Goal: Find specific page/section: Find specific page/section

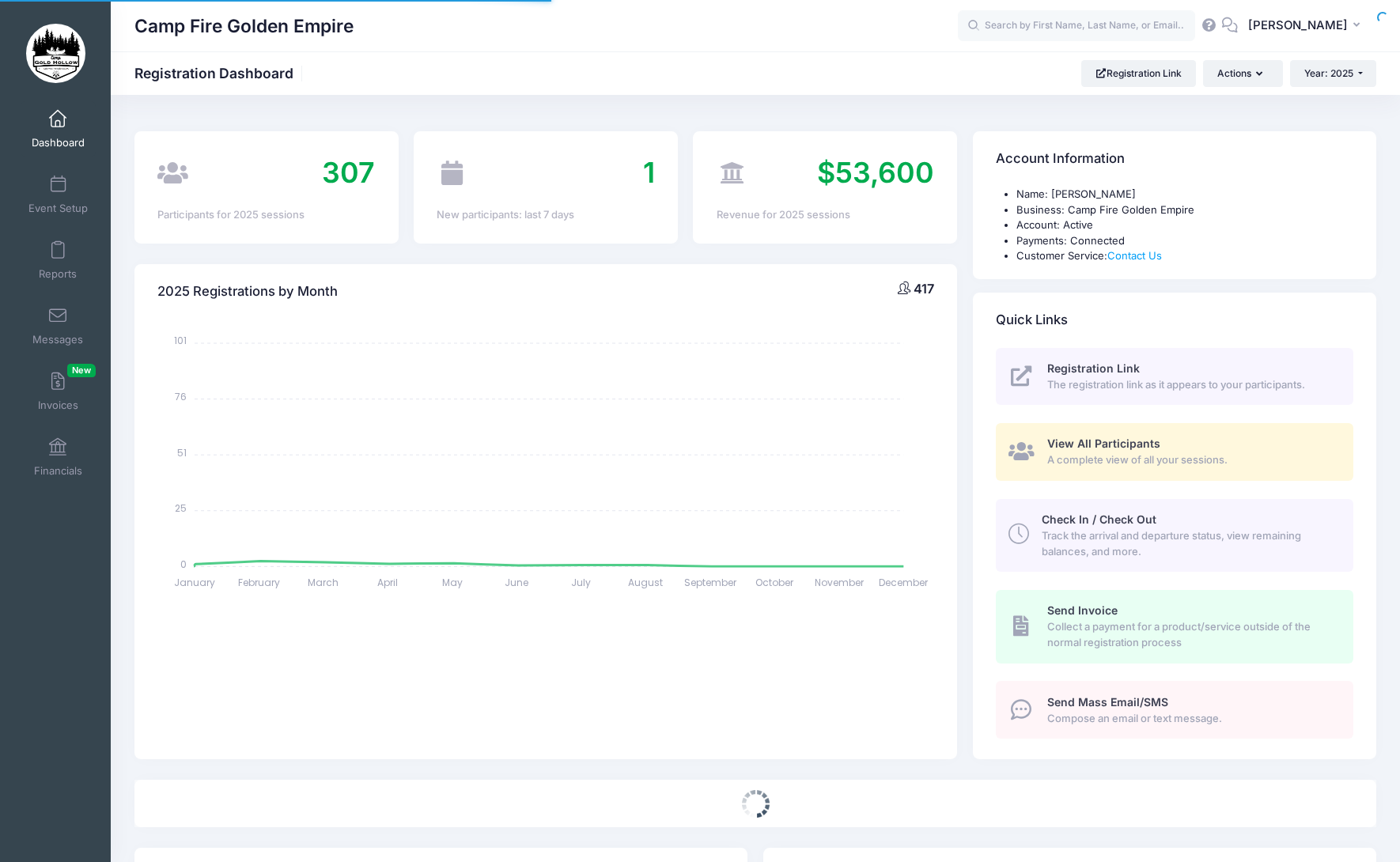
select select
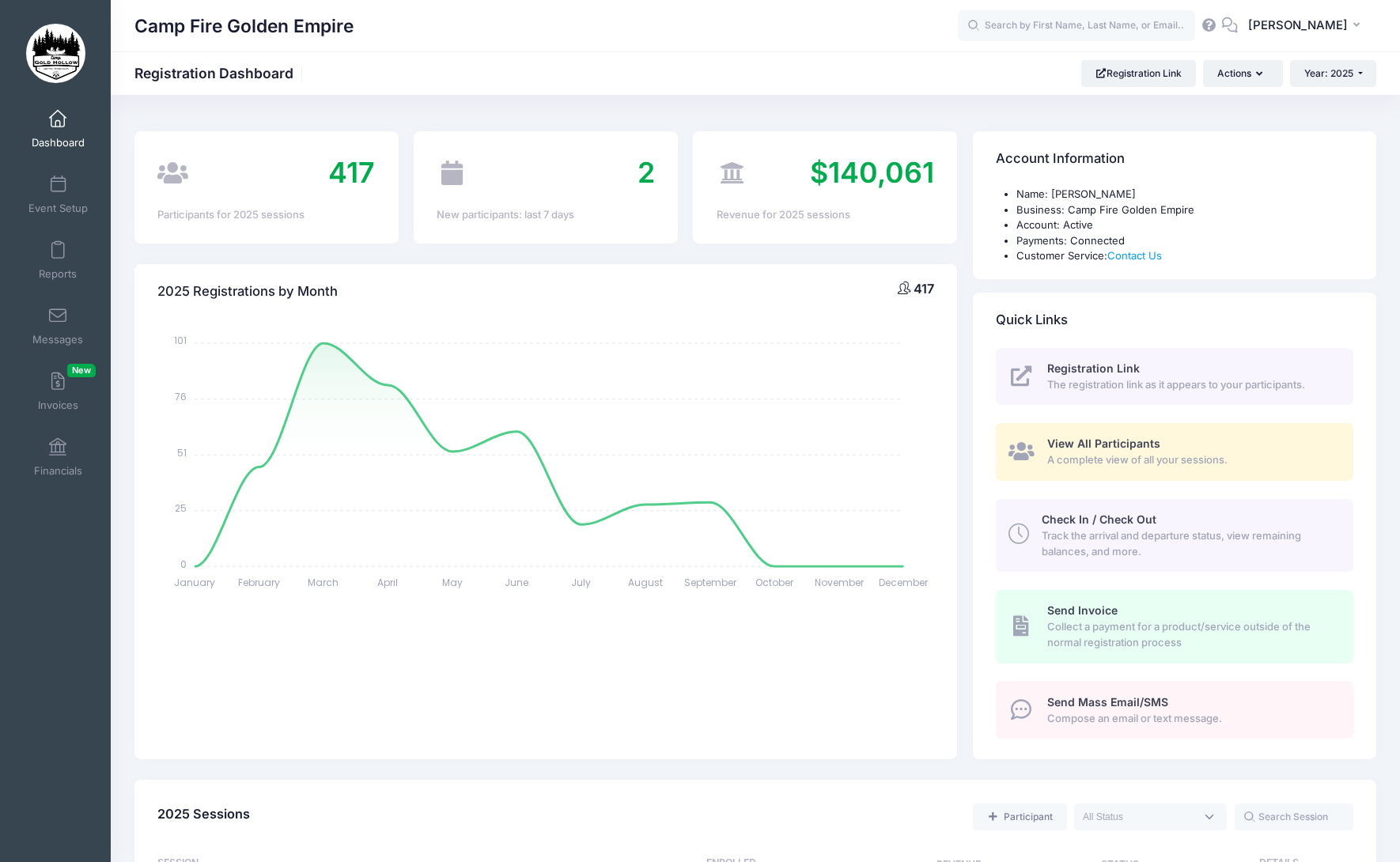
click at [1128, 456] on span "A complete view of all your sessions." at bounding box center [1191, 460] width 288 height 16
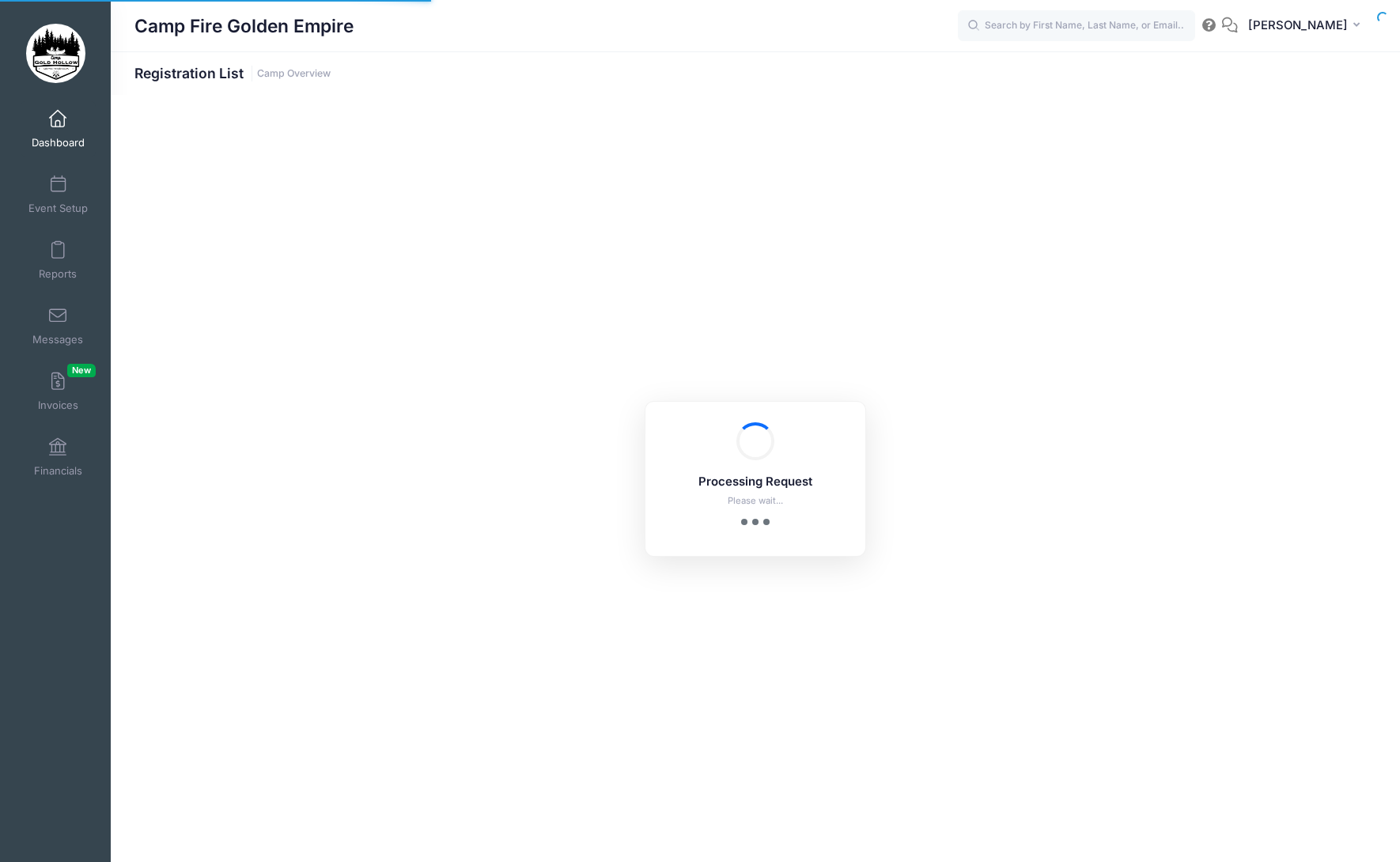
select select "10"
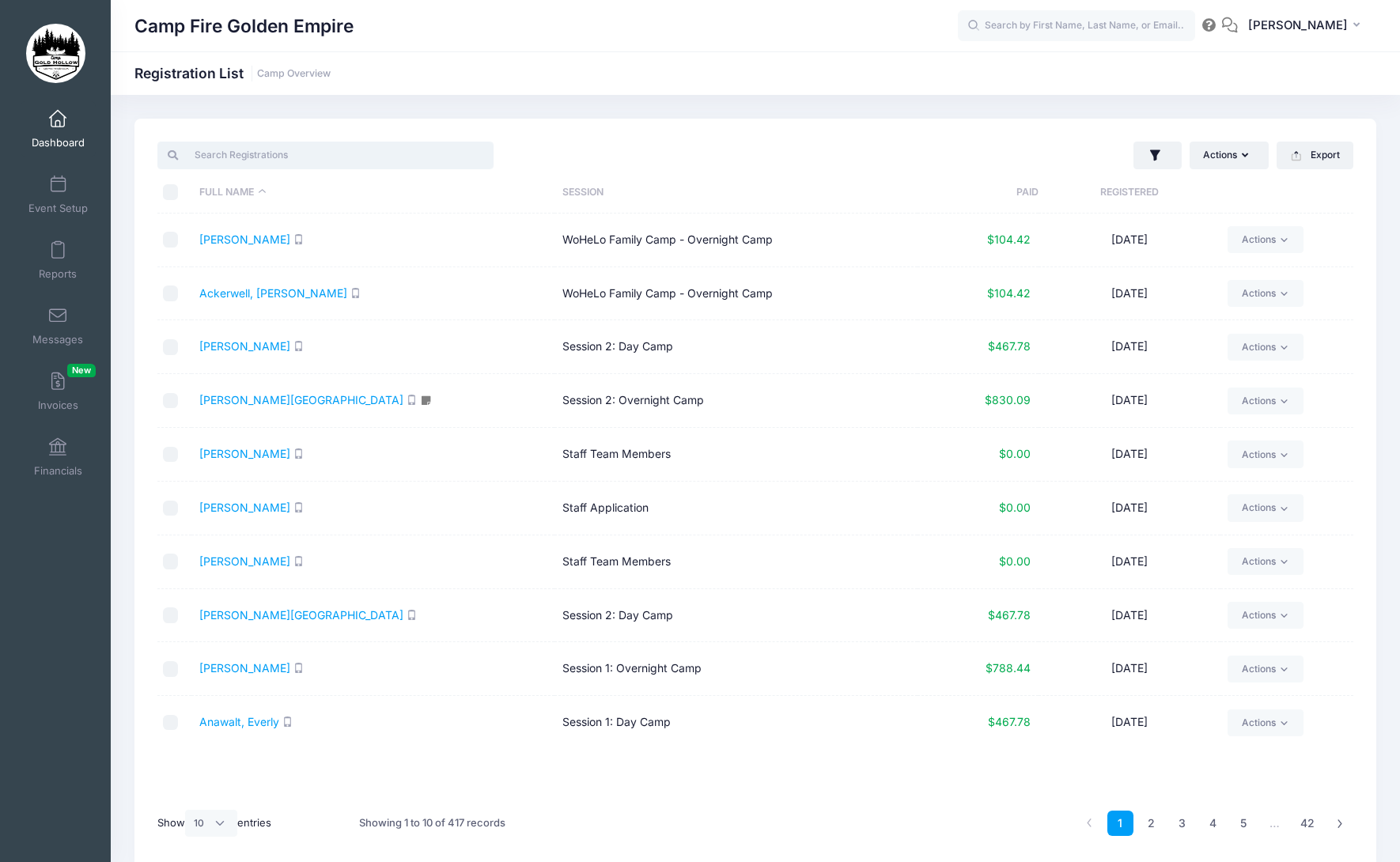
click at [240, 161] on input "search" at bounding box center [325, 155] width 336 height 27
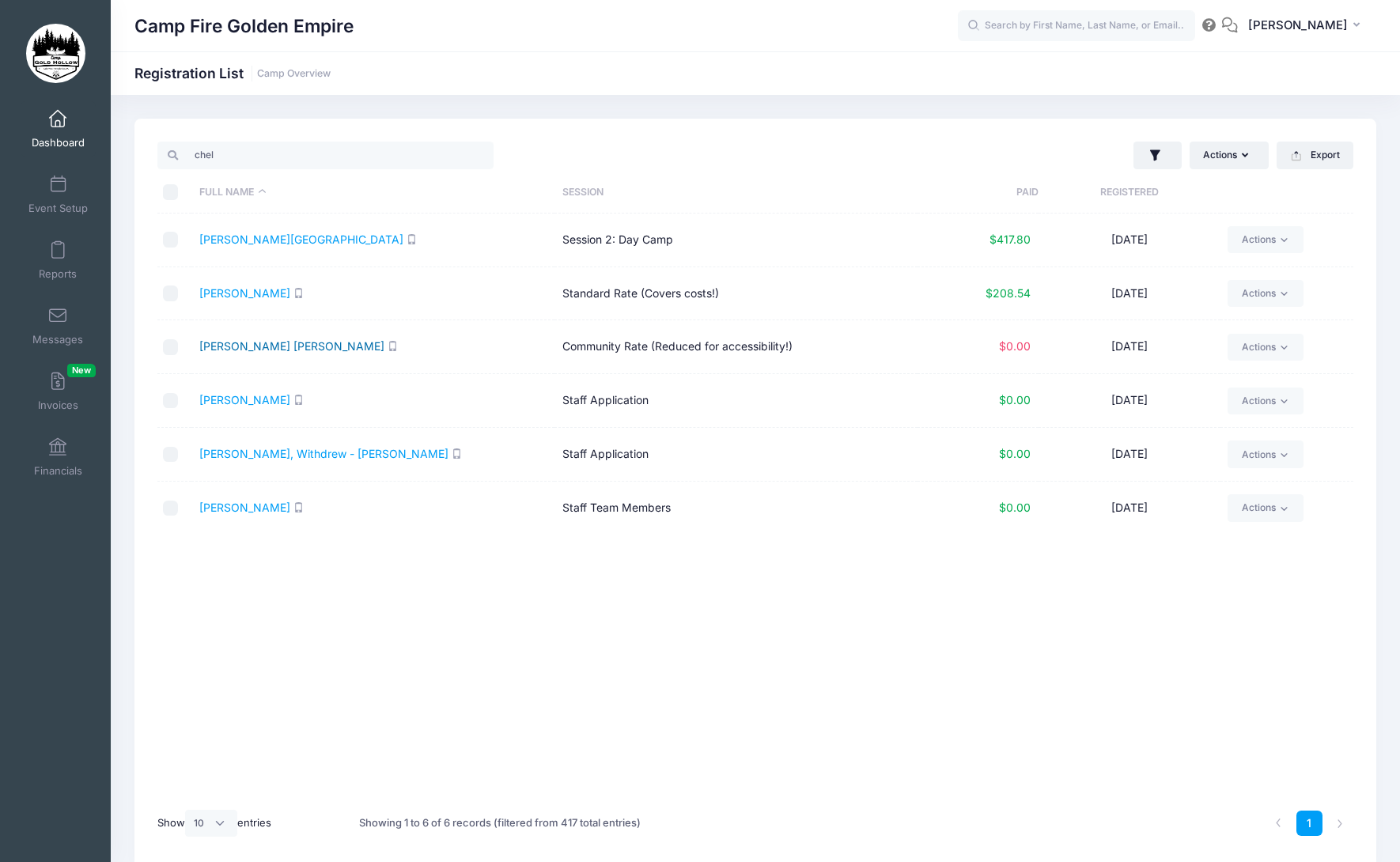
click at [291, 345] on link "Hauge Zavaleta, Chelsey" at bounding box center [291, 346] width 185 height 13
drag, startPoint x: 234, startPoint y: 151, endPoint x: 165, endPoint y: 164, distance: 70.2
click at [165, 164] on input "chel" at bounding box center [325, 155] width 336 height 27
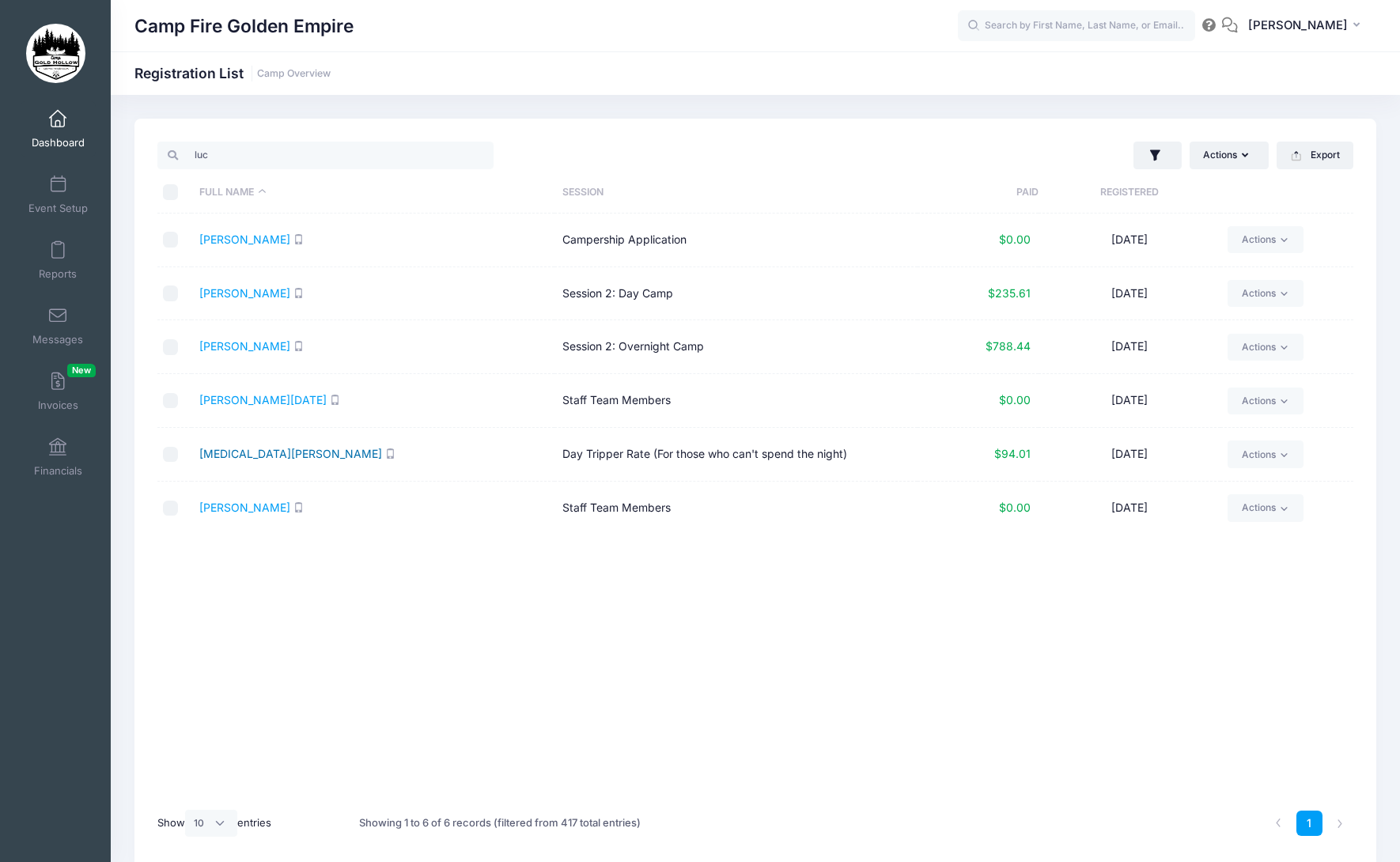
click at [252, 453] on link "Gonion, Lucinda" at bounding box center [291, 454] width 183 height 13
drag, startPoint x: 245, startPoint y: 158, endPoint x: 184, endPoint y: 157, distance: 61.0
click at [184, 157] on input "luc" at bounding box center [325, 155] width 336 height 27
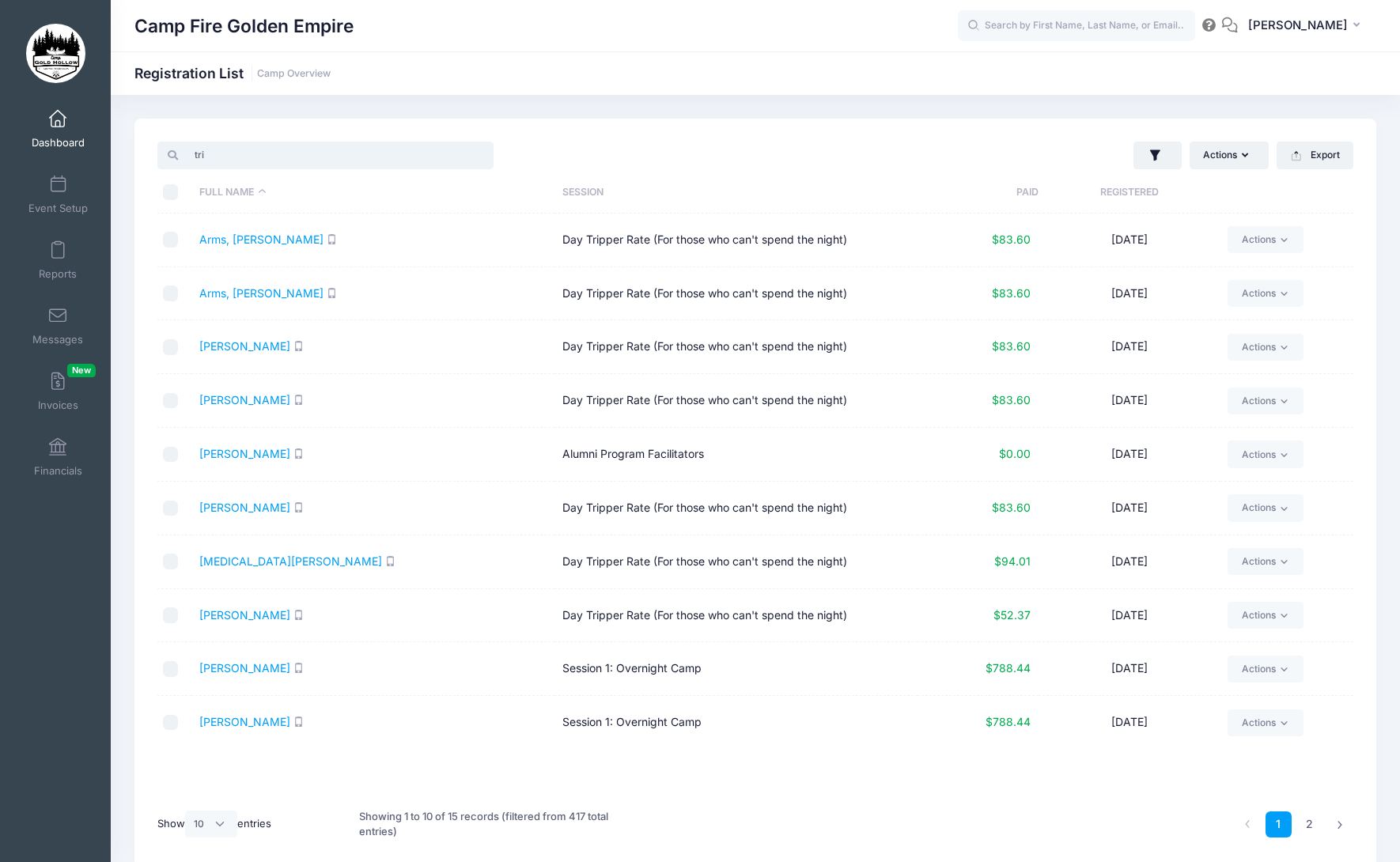
drag, startPoint x: 235, startPoint y: 159, endPoint x: 190, endPoint y: 163, distance: 45.2
click at [191, 163] on input "tri" at bounding box center [325, 155] width 336 height 27
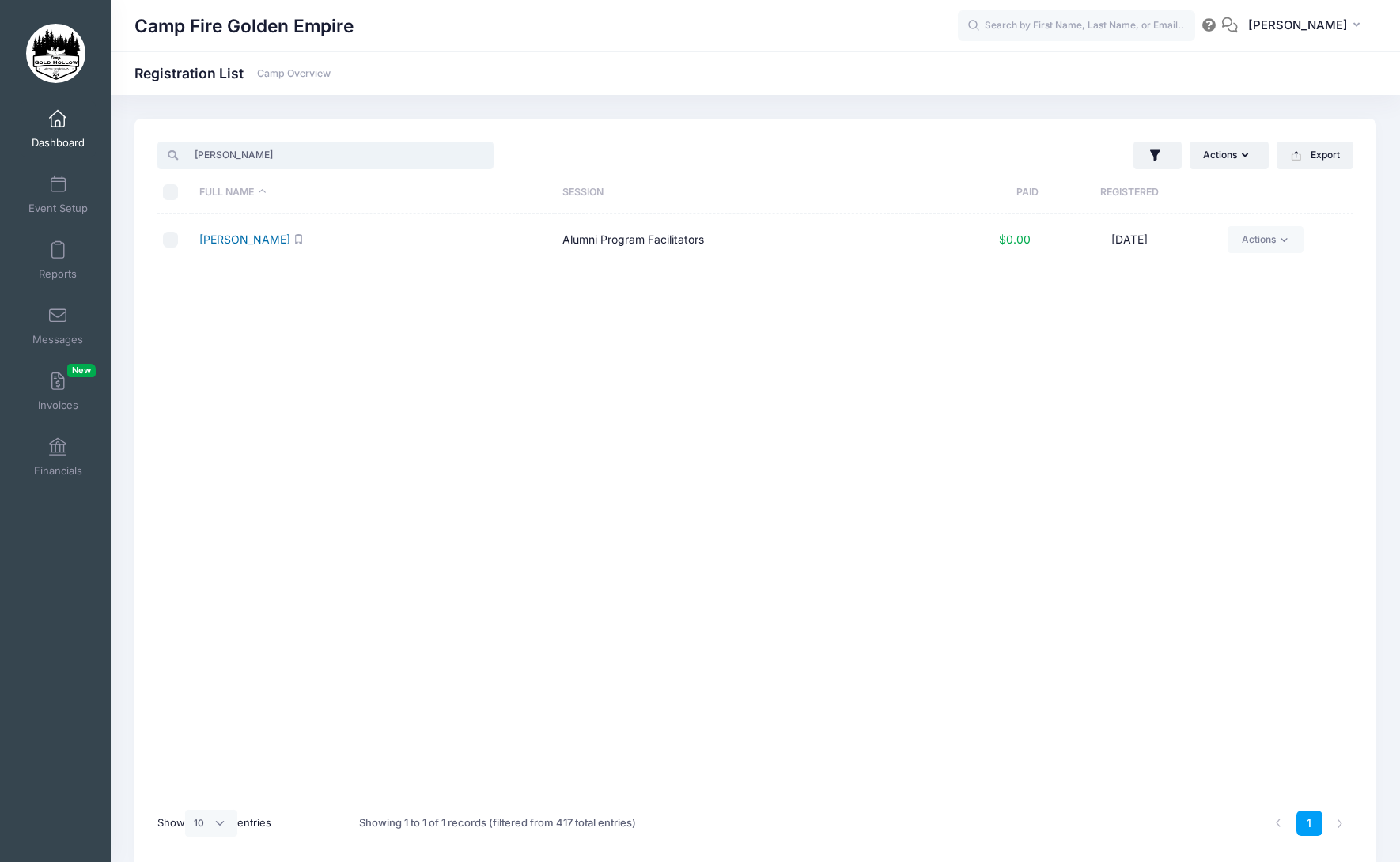
type input "noren"
click at [246, 240] on link "[PERSON_NAME]" at bounding box center [244, 239] width 91 height 13
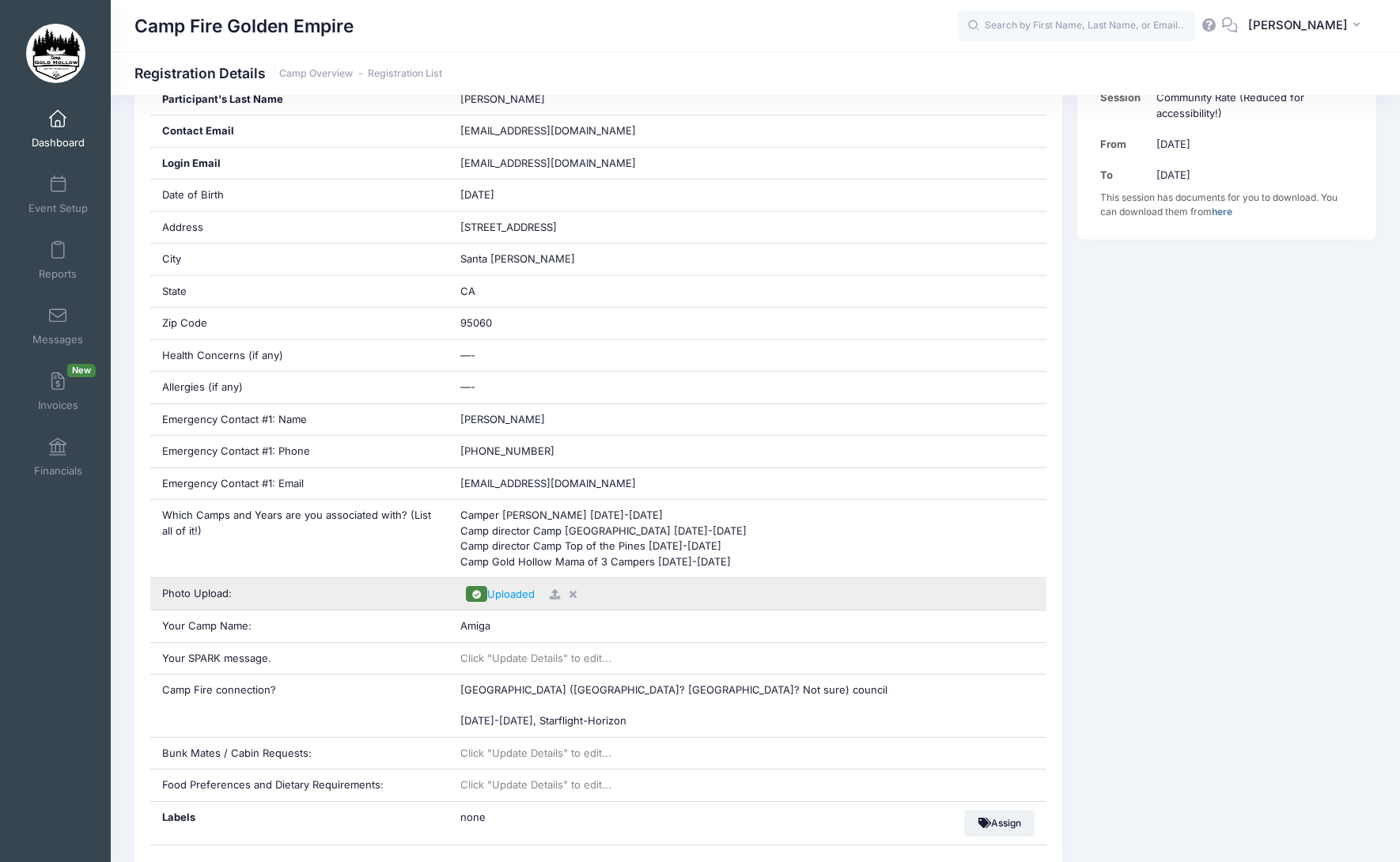
scroll to position [474, 0]
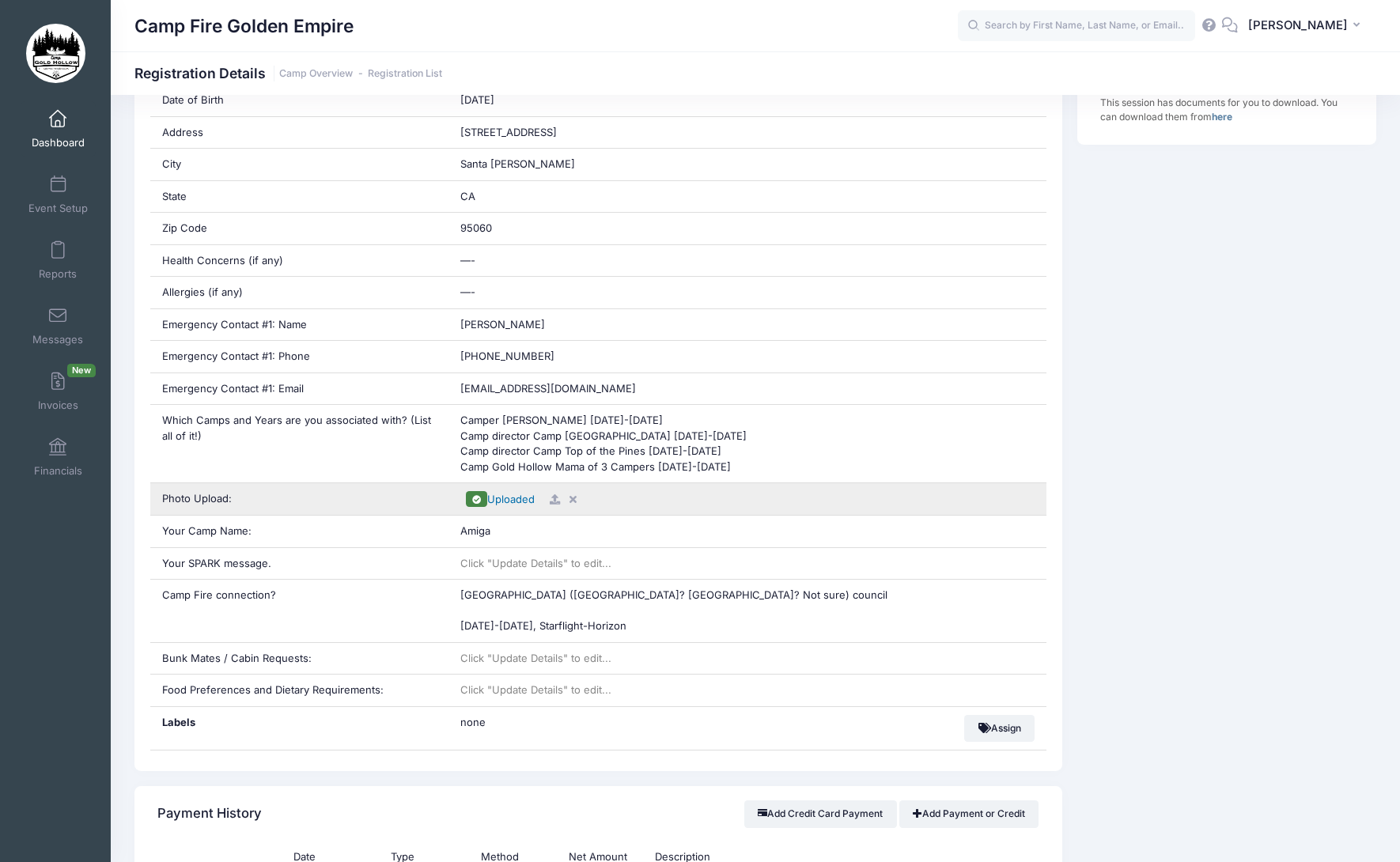
click at [510, 502] on span "Uploaded" at bounding box center [511, 499] width 48 height 12
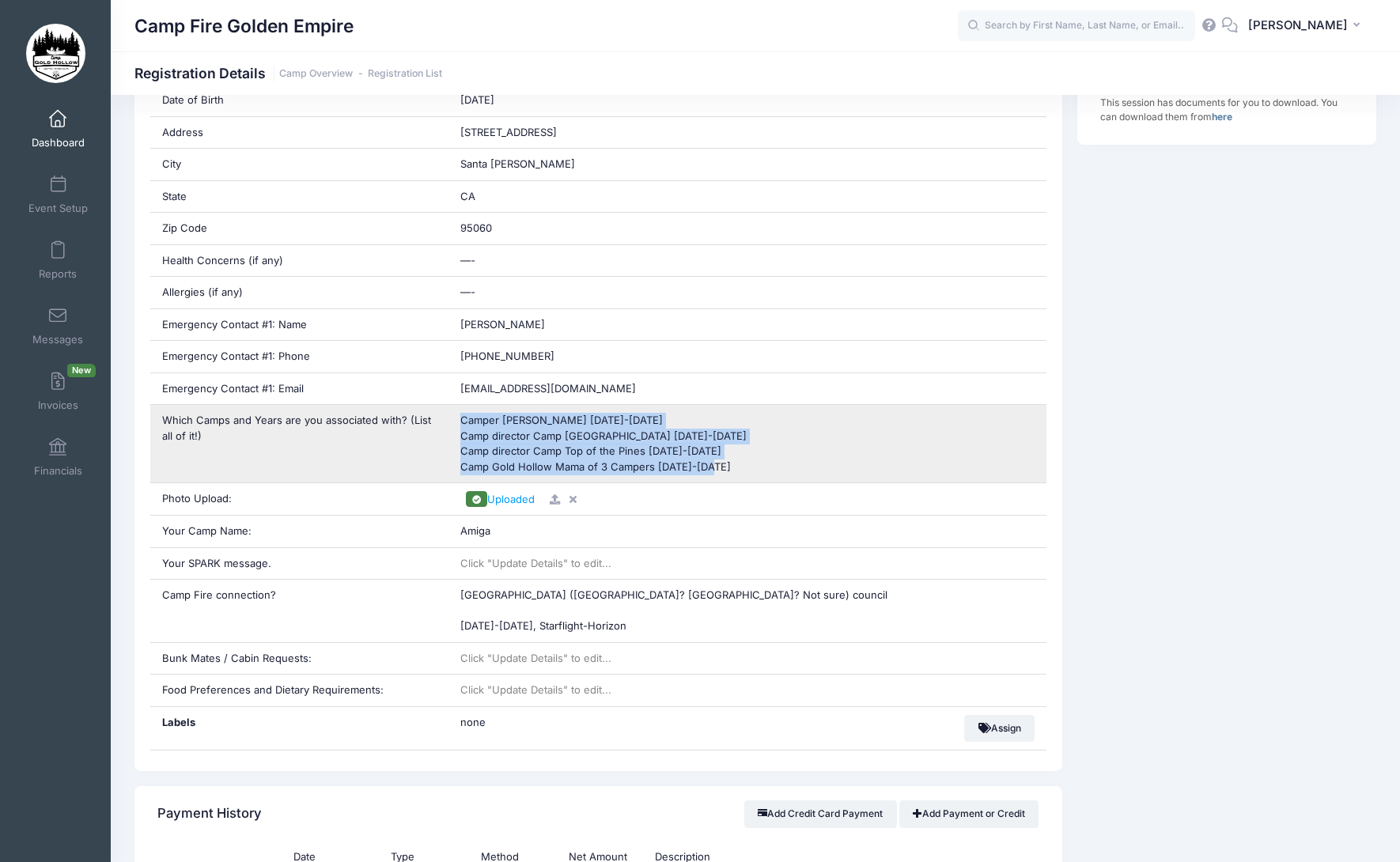
drag, startPoint x: 720, startPoint y: 466, endPoint x: 463, endPoint y: 422, distance: 260.7
click at [463, 422] on div "Camper Camp Celio 1991-1998 Camp director Camp Hidden Falls 2009-2012 Camp dire…" at bounding box center [747, 444] width 598 height 77
copy span "Camper Camp Celio 1991-1998 Camp director Camp Hidden Falls 2009-2012 Camp dire…"
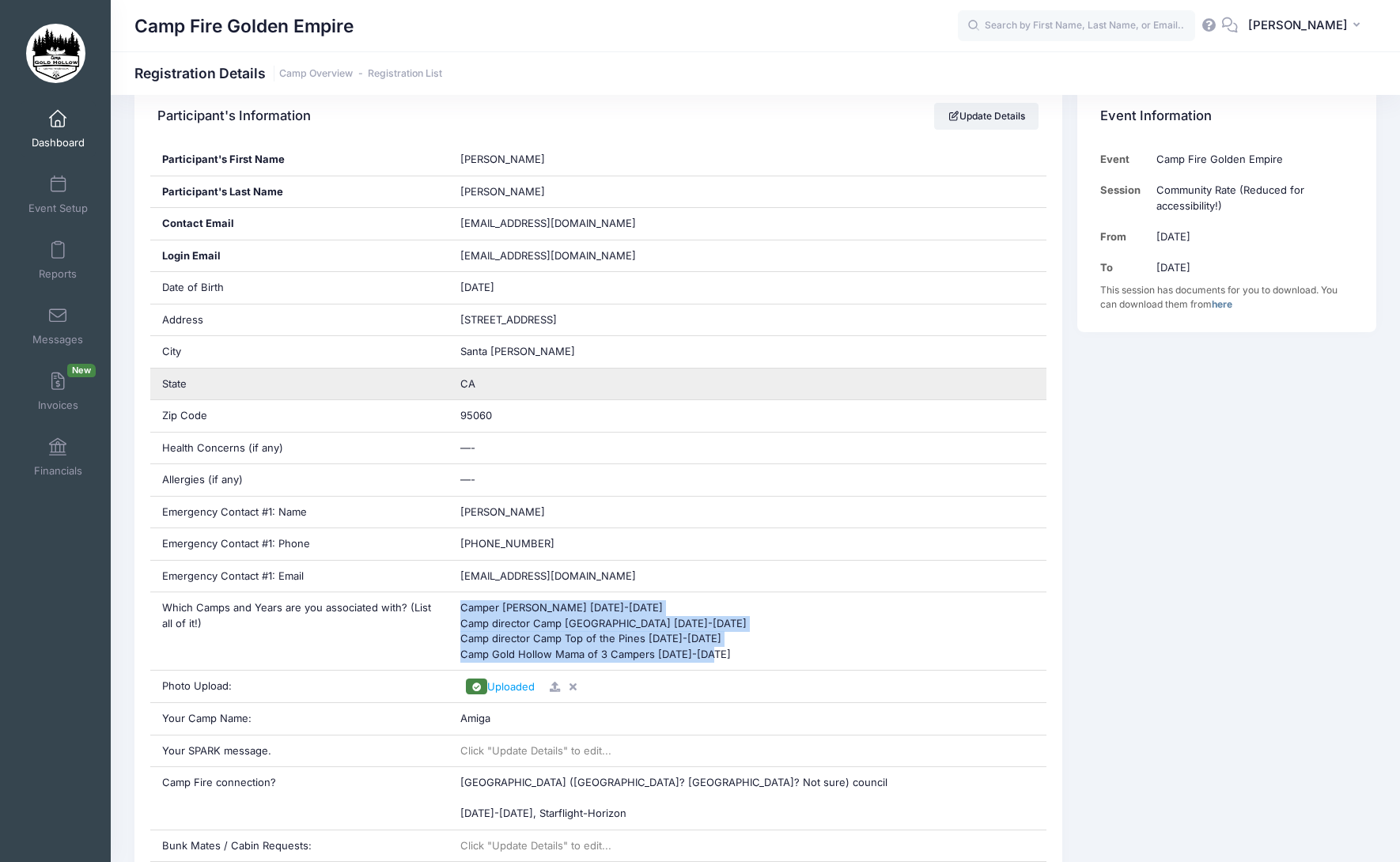
scroll to position [237, 0]
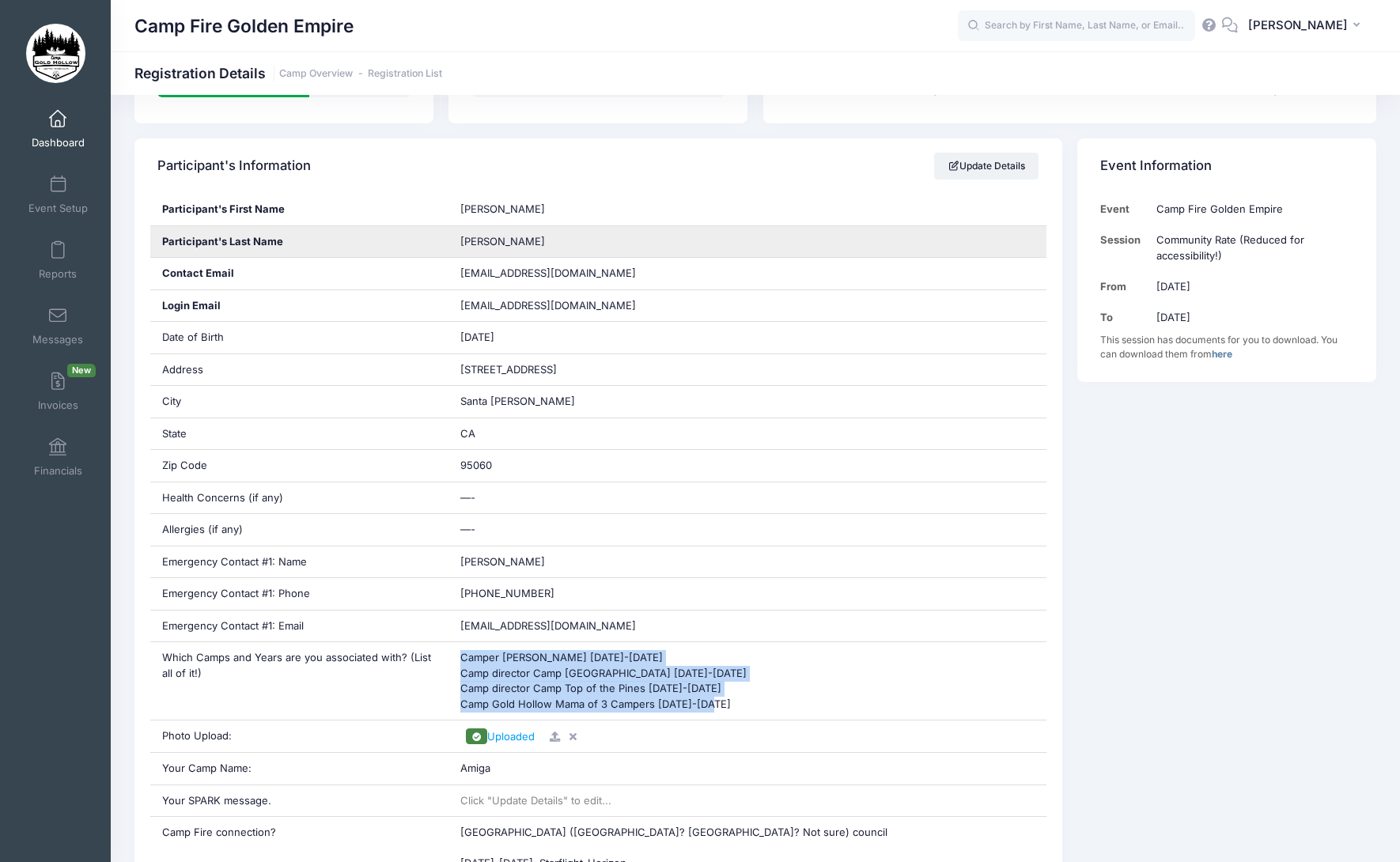
drag, startPoint x: 556, startPoint y: 241, endPoint x: 460, endPoint y: 240, distance: 96.0
click at [460, 240] on div "Hauge Zavaleta" at bounding box center [747, 242] width 598 height 31
copy span "Hauge Zavaleta"
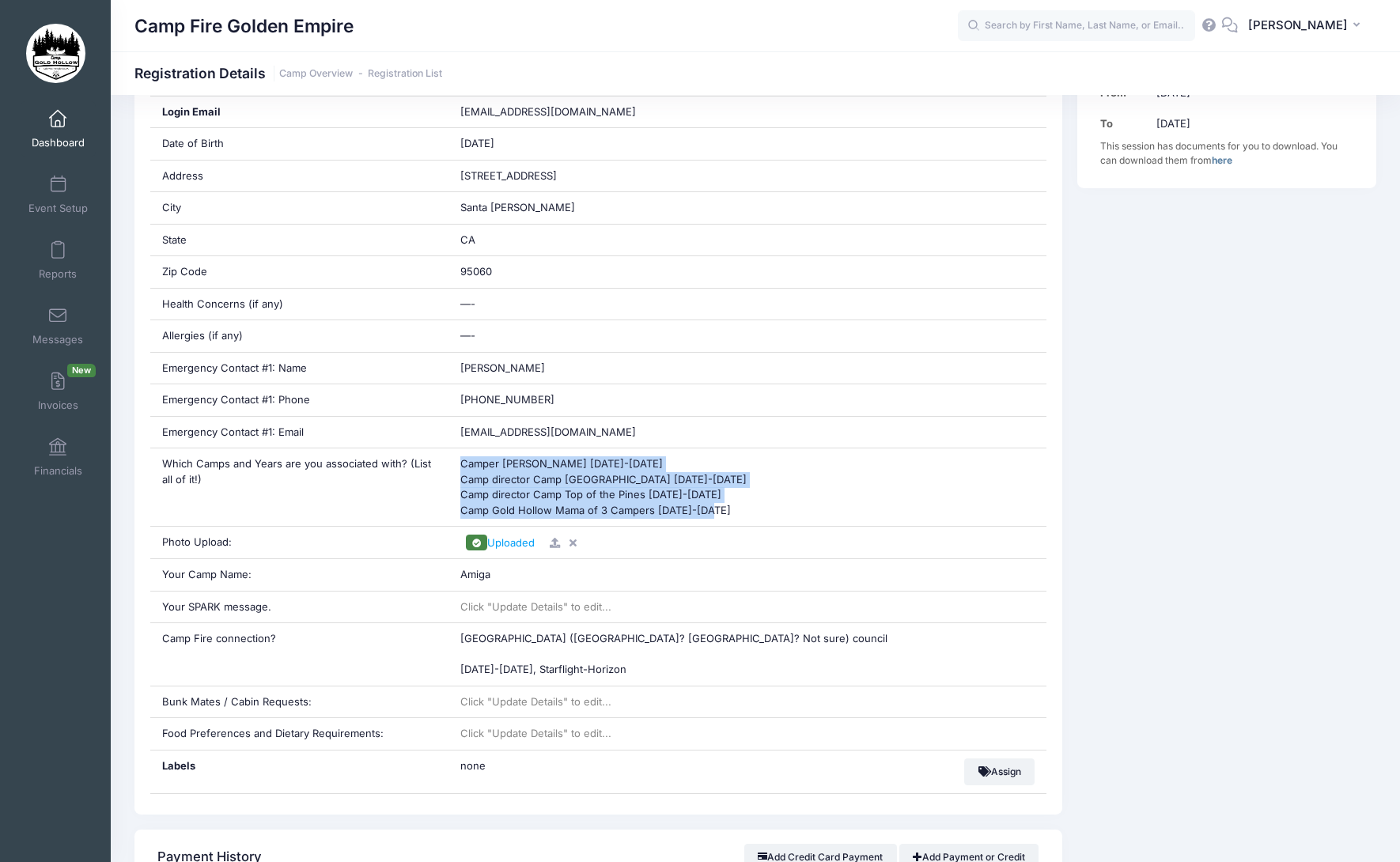
scroll to position [474, 0]
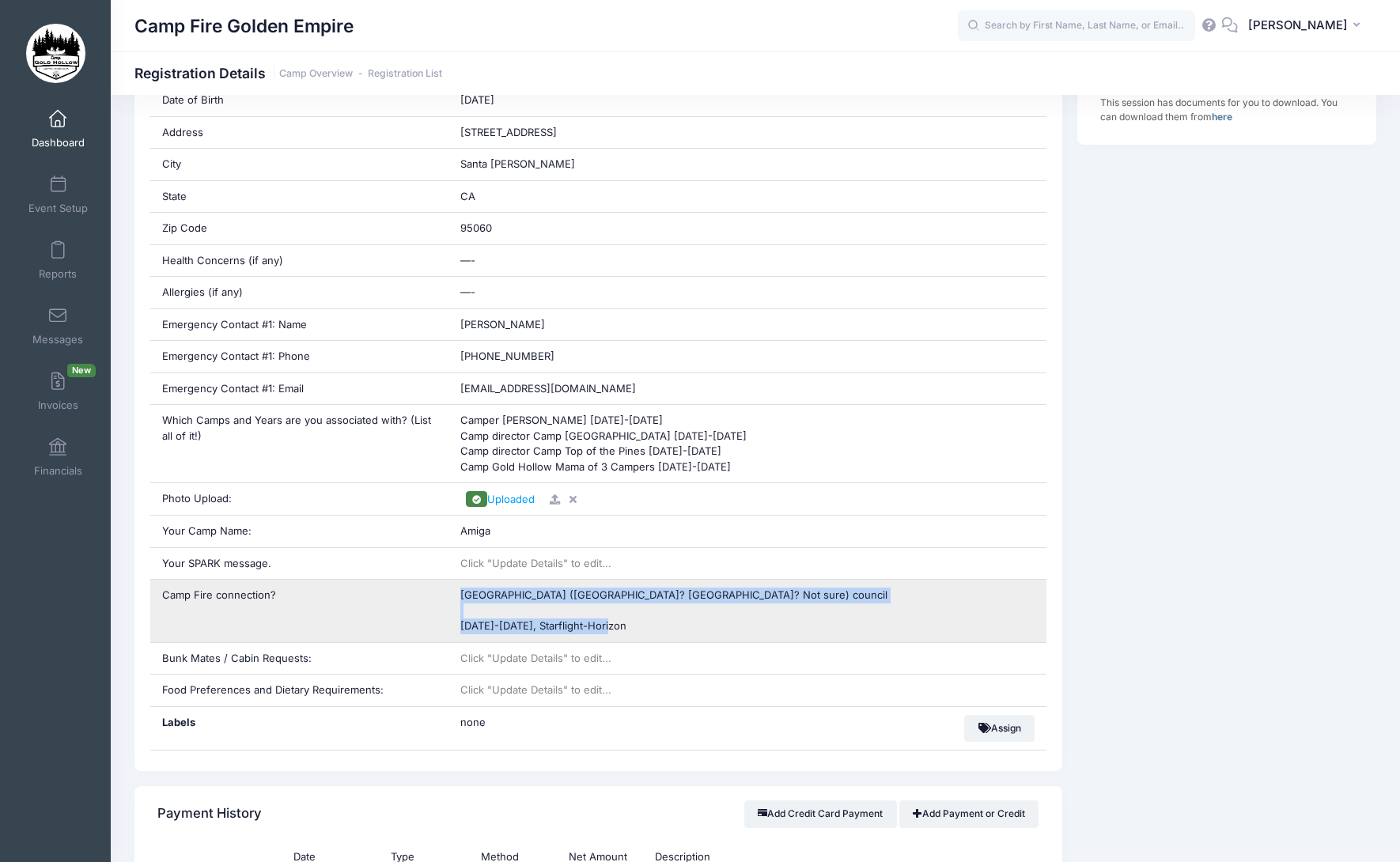
drag, startPoint x: 612, startPoint y: 632, endPoint x: 456, endPoint y: 596, distance: 160.1
click at [456, 596] on div "Bay Area (east bay? Piedmont? Not sure) council 1988-2001, Starflight-Horizon" at bounding box center [747, 611] width 598 height 63
copy span "Bay Area (east bay? Piedmont? Not sure) council 1988-2001, Starflight-Horizon"
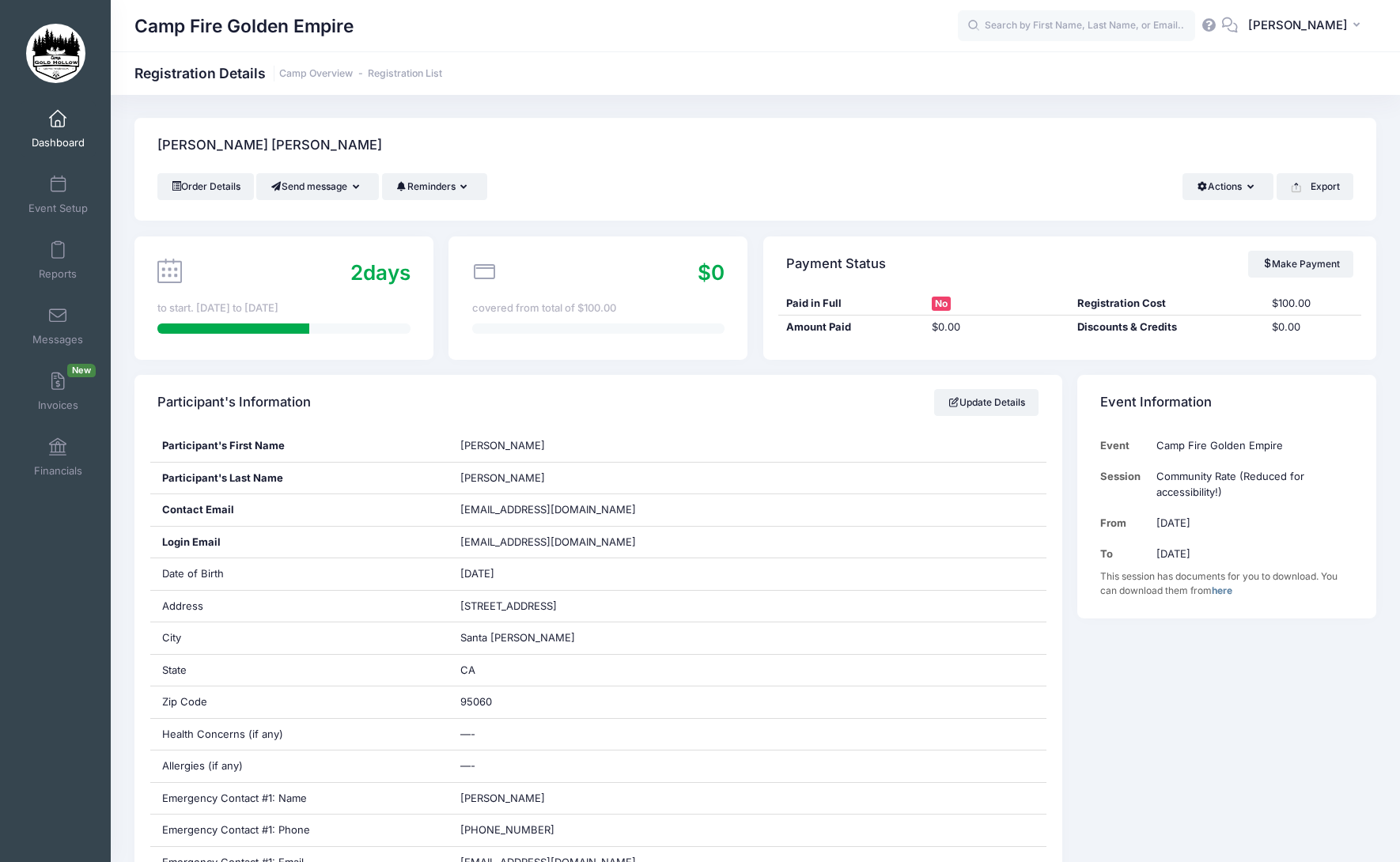
scroll to position [0, 0]
click at [48, 131] on link "Dashboard" at bounding box center [58, 128] width 75 height 55
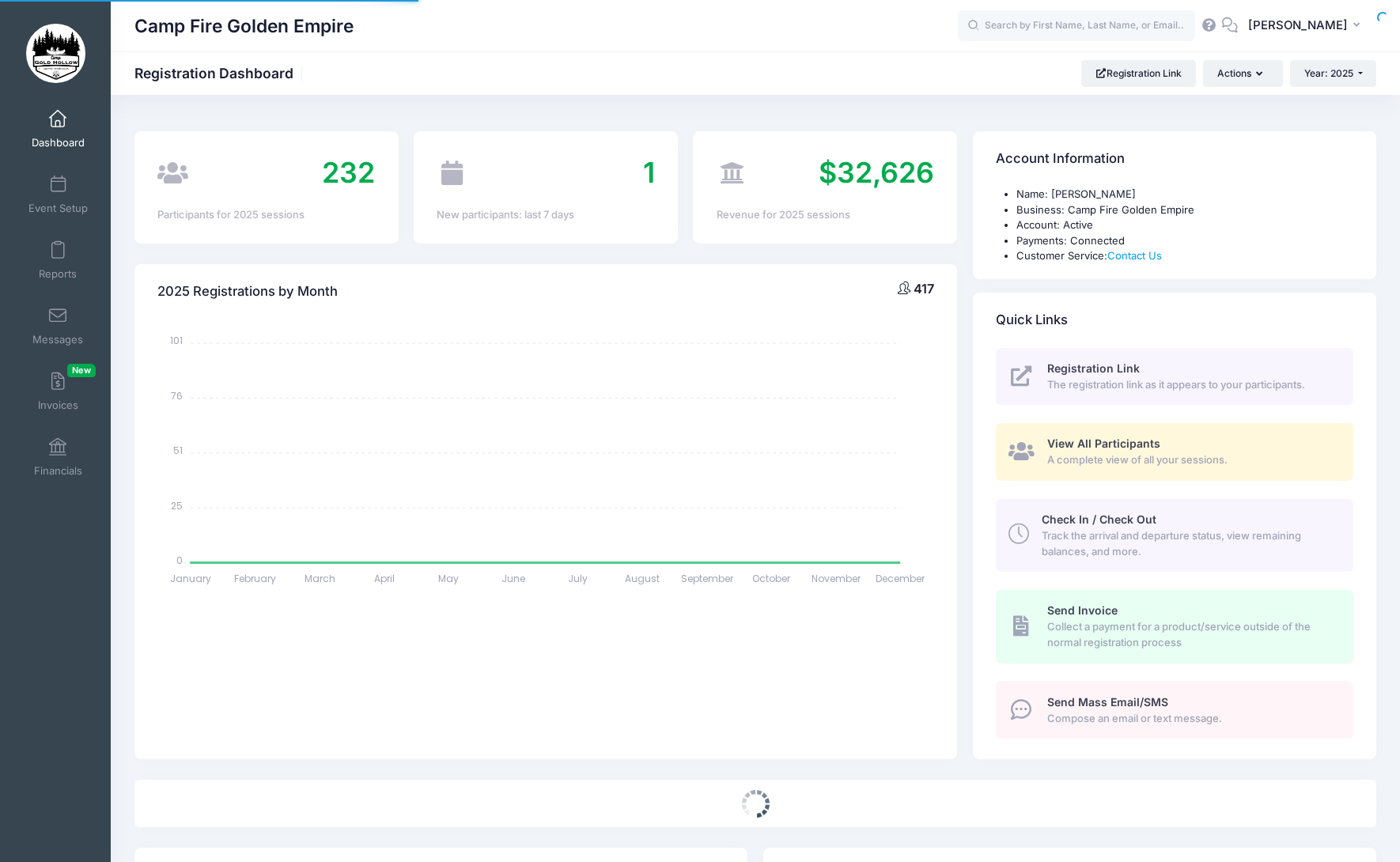
select select
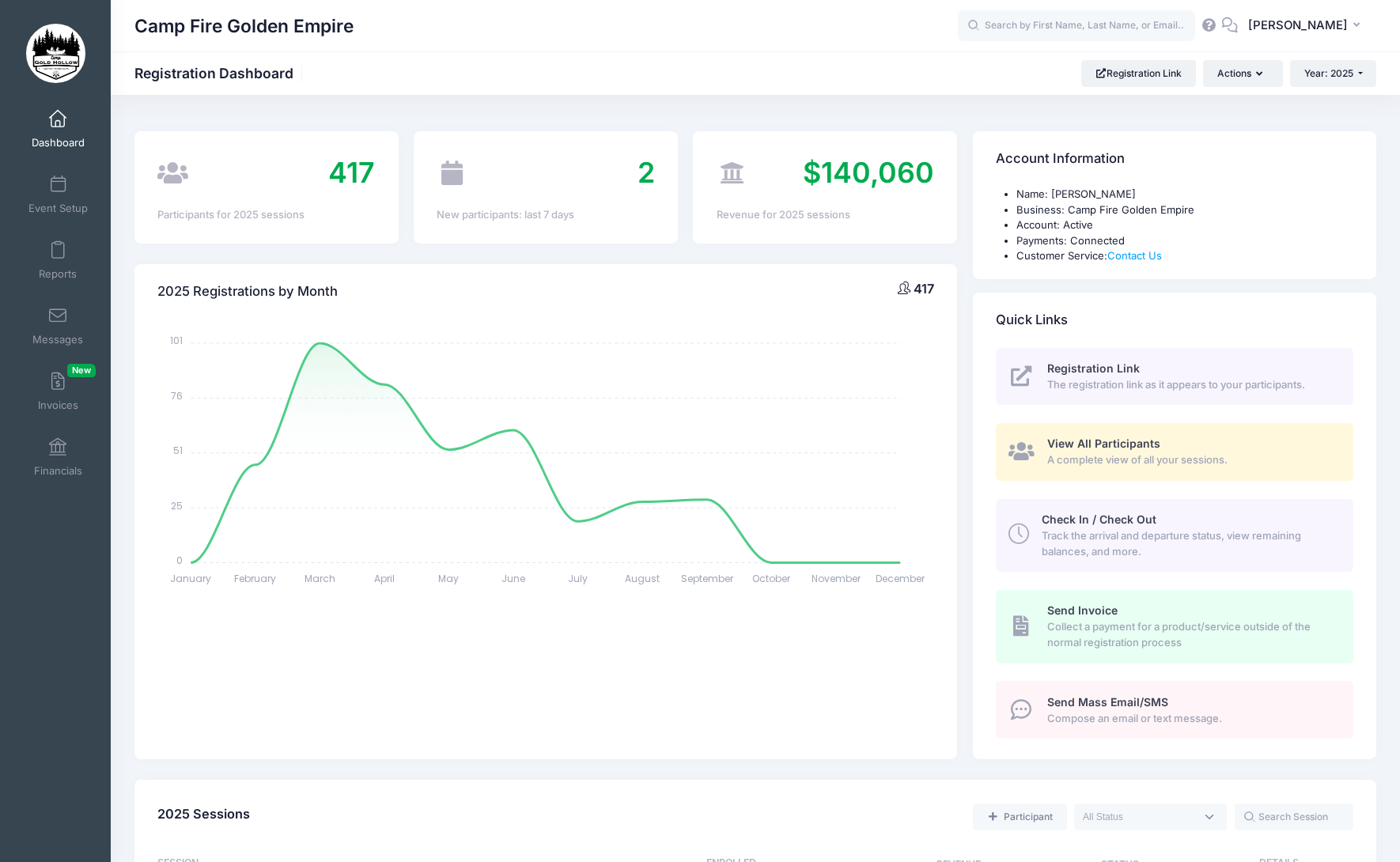
click at [1128, 455] on span "A complete view of all your sessions." at bounding box center [1191, 460] width 288 height 16
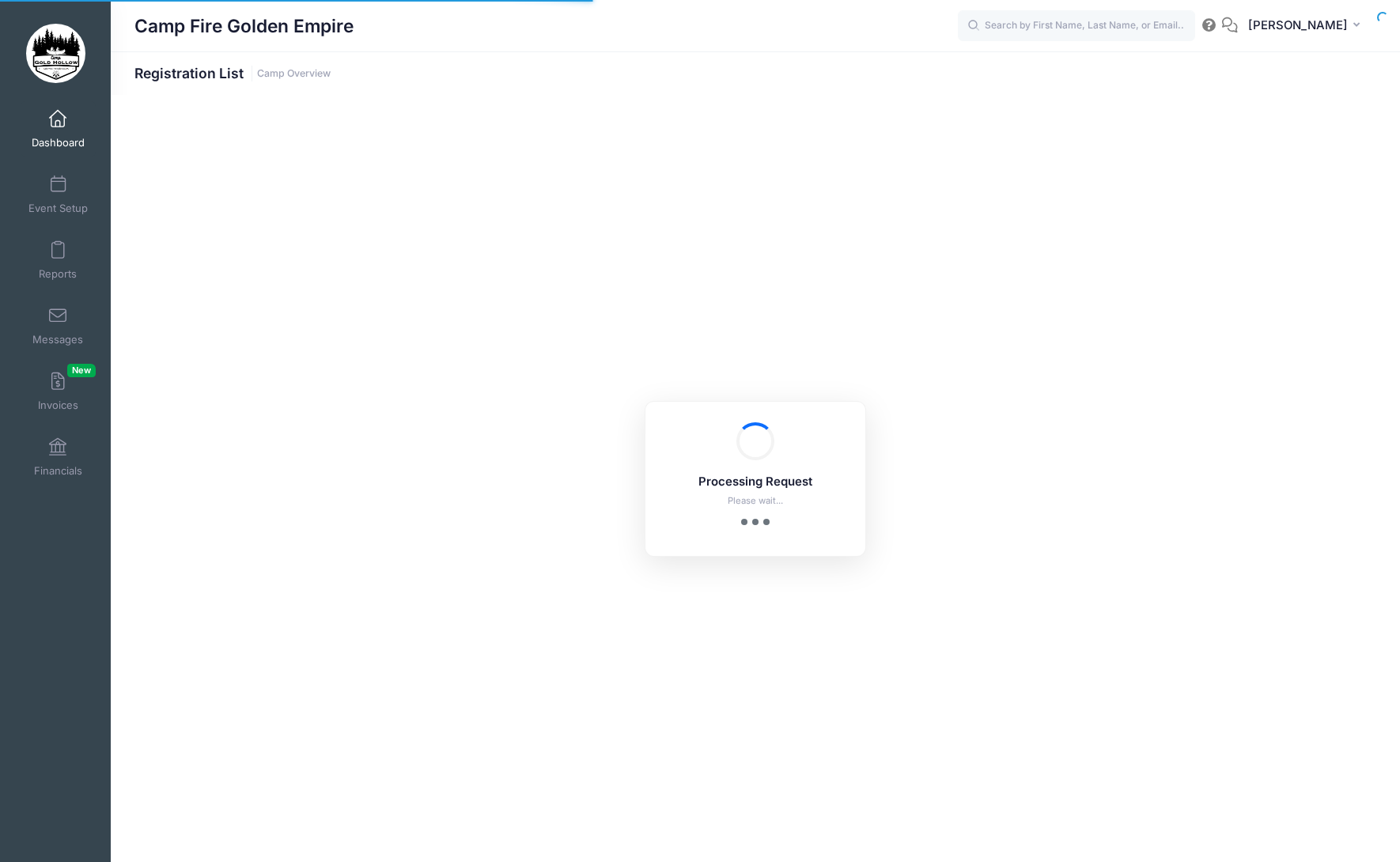
select select "10"
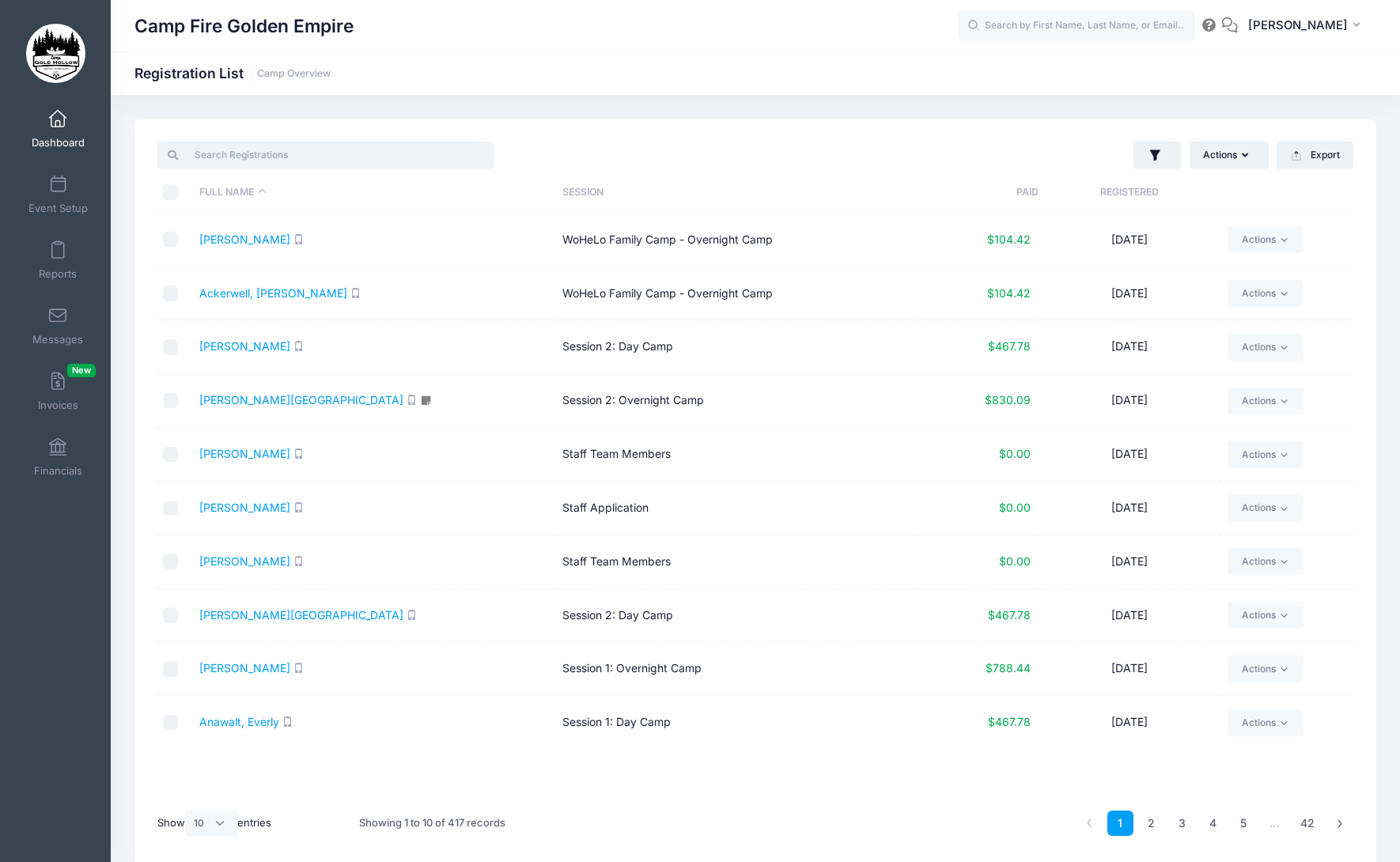
click at [333, 144] on input "search" at bounding box center [325, 155] width 336 height 27
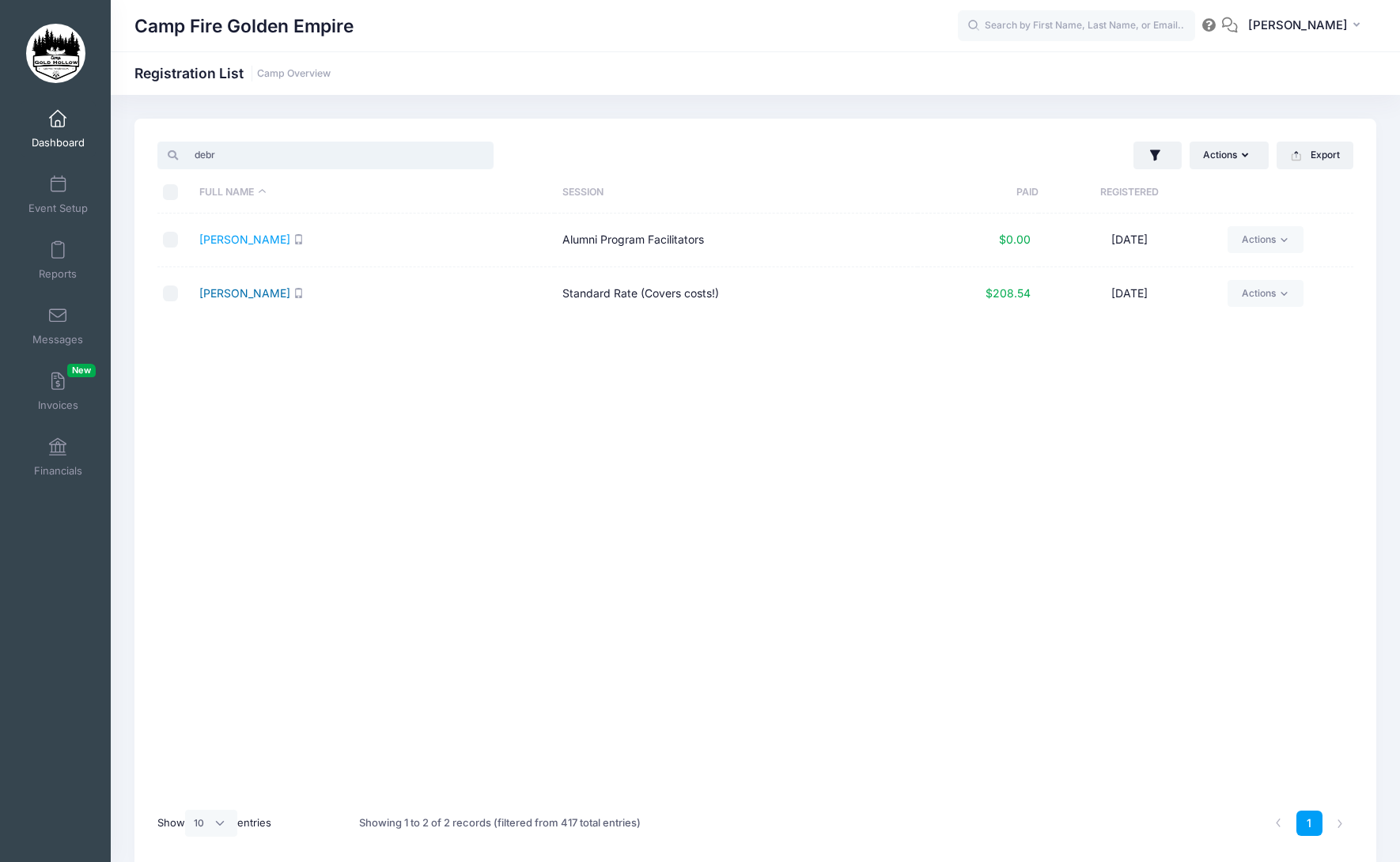
type input "debr"
click at [283, 293] on link "Ratto - Jones, Debra" at bounding box center [244, 293] width 91 height 13
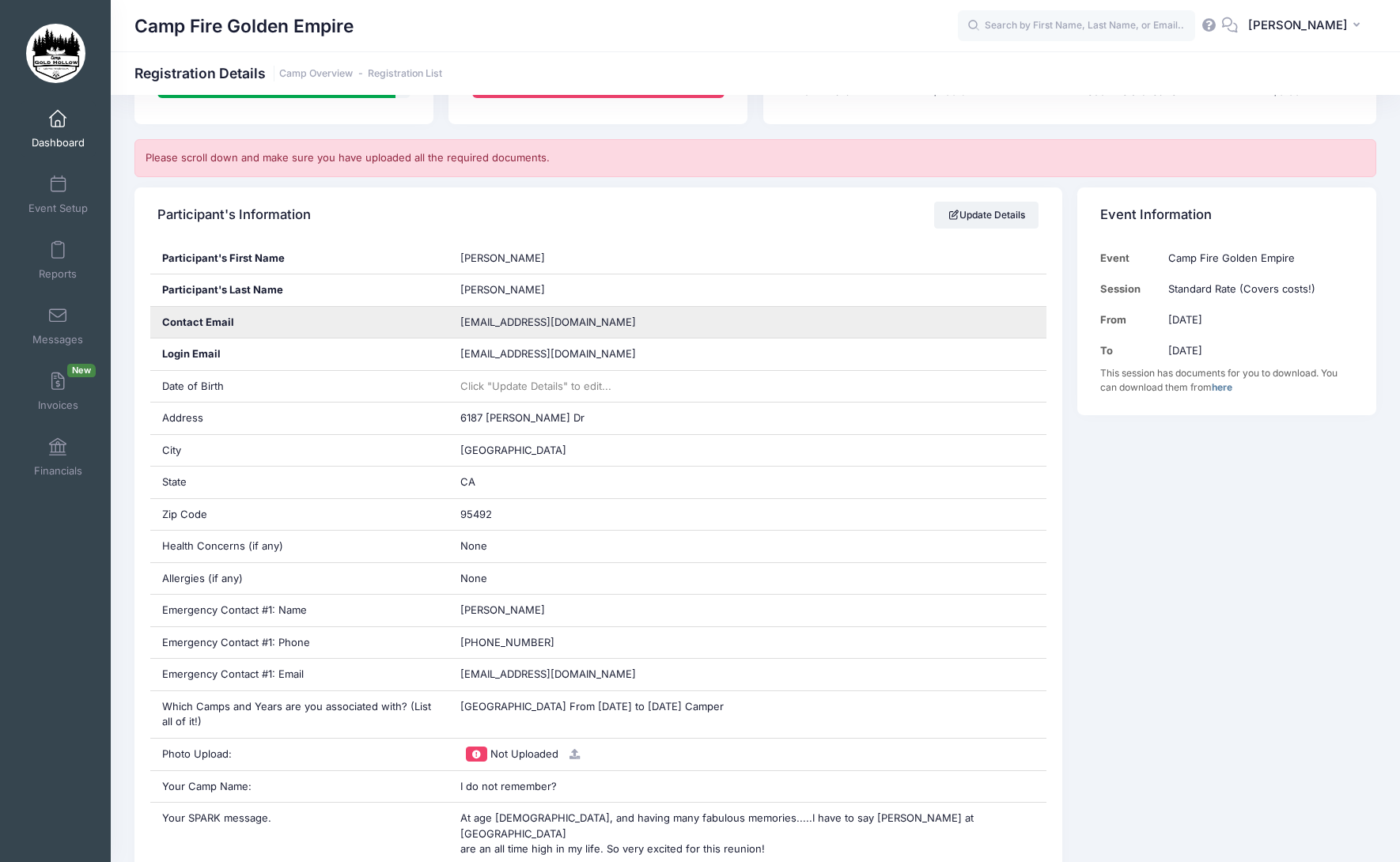
scroll to position [237, 0]
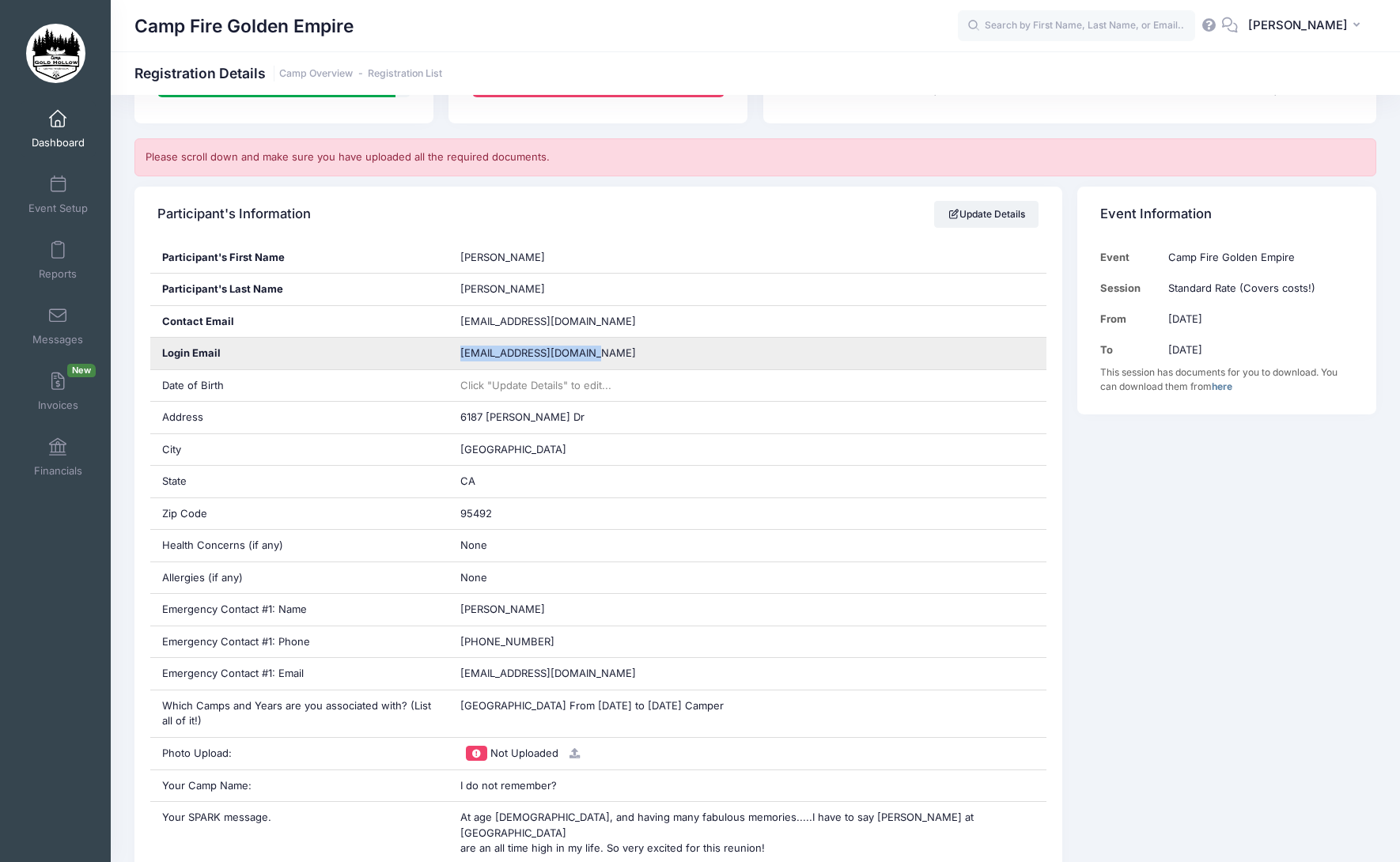
drag, startPoint x: 608, startPoint y: 352, endPoint x: 458, endPoint y: 355, distance: 150.0
click at [458, 355] on div "rosalynkaye@comcast.net" at bounding box center [747, 353] width 598 height 31
copy span "rosalynkaye@comcast.net"
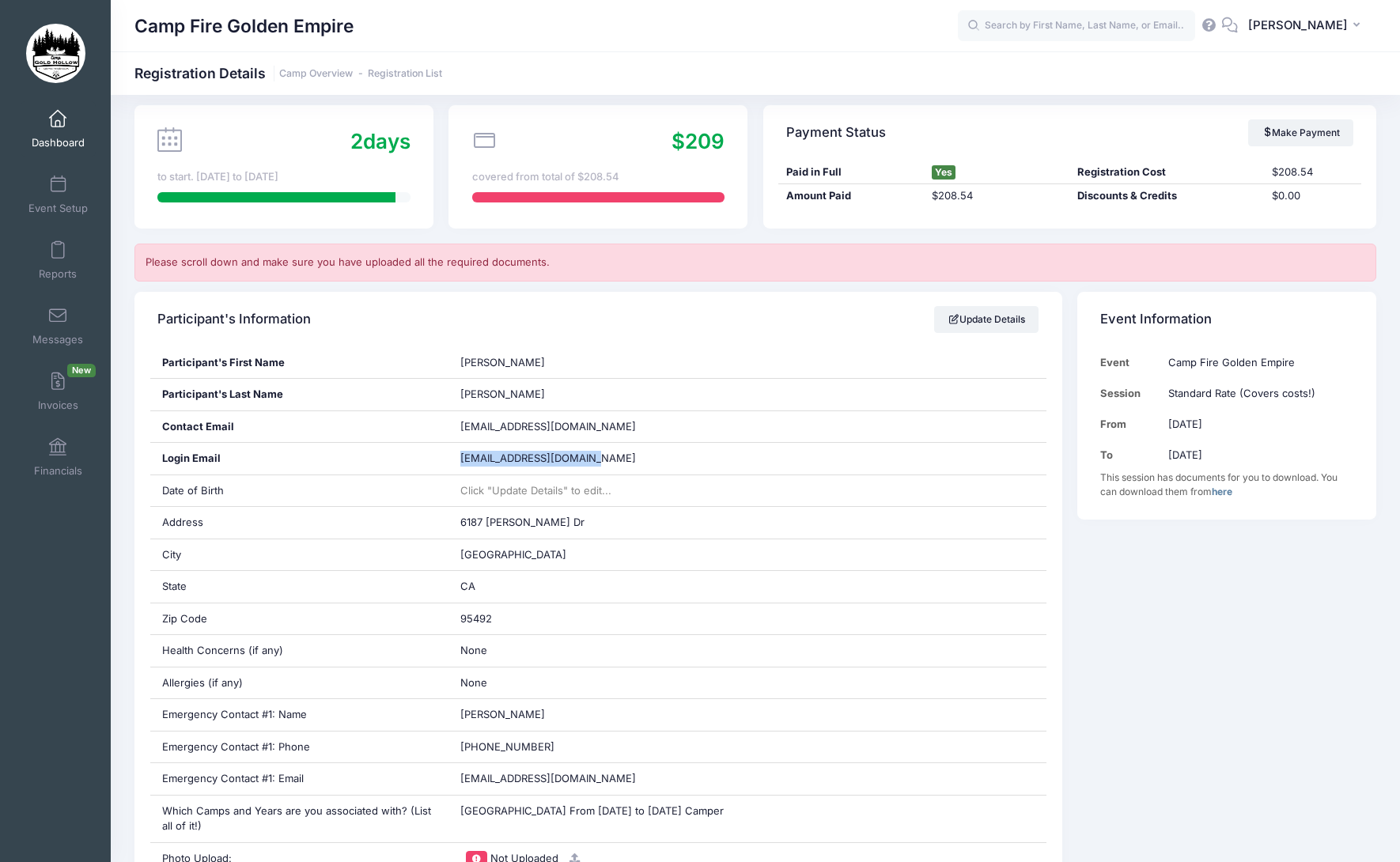
scroll to position [0, 0]
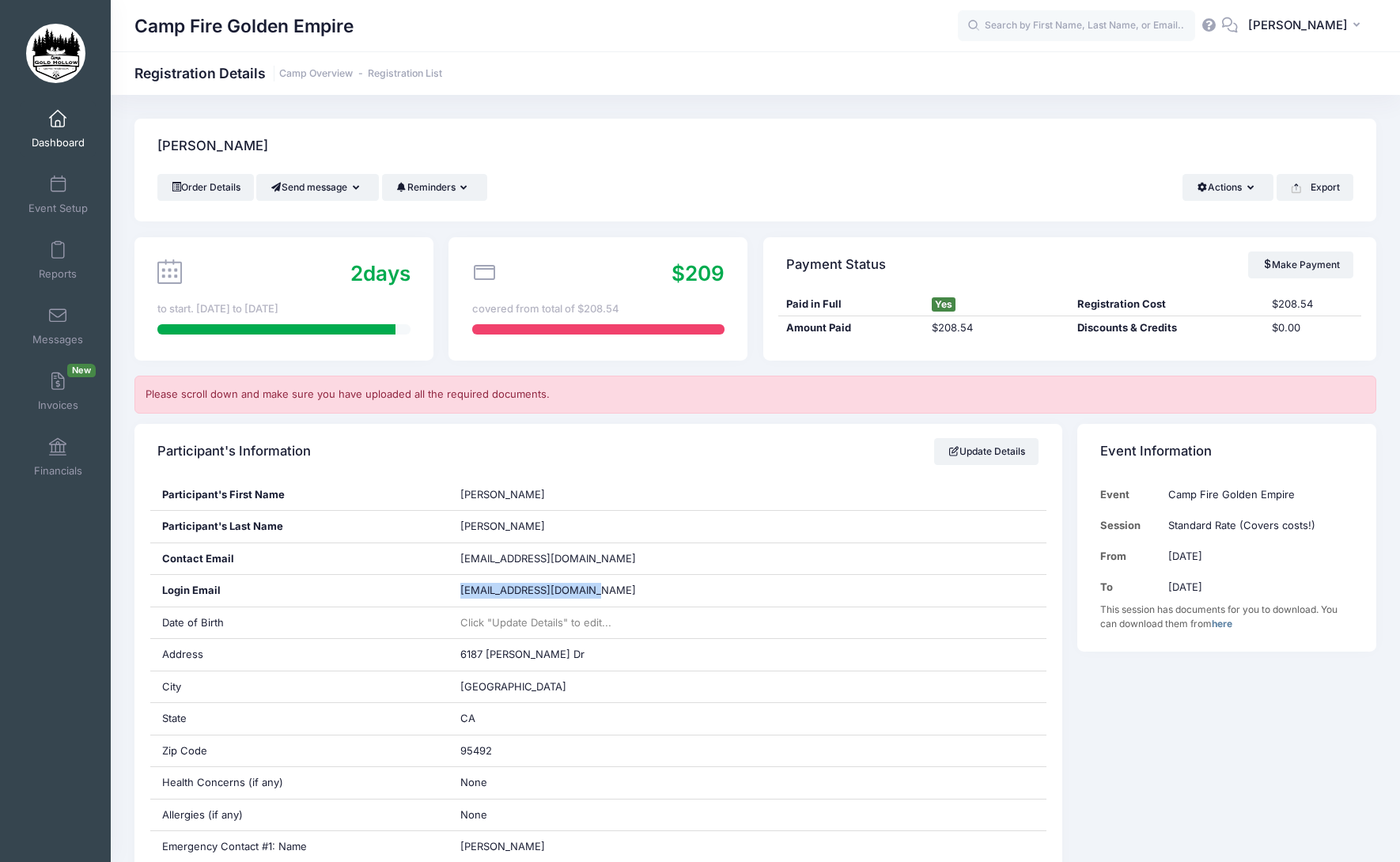
click at [58, 126] on span at bounding box center [58, 119] width 0 height 17
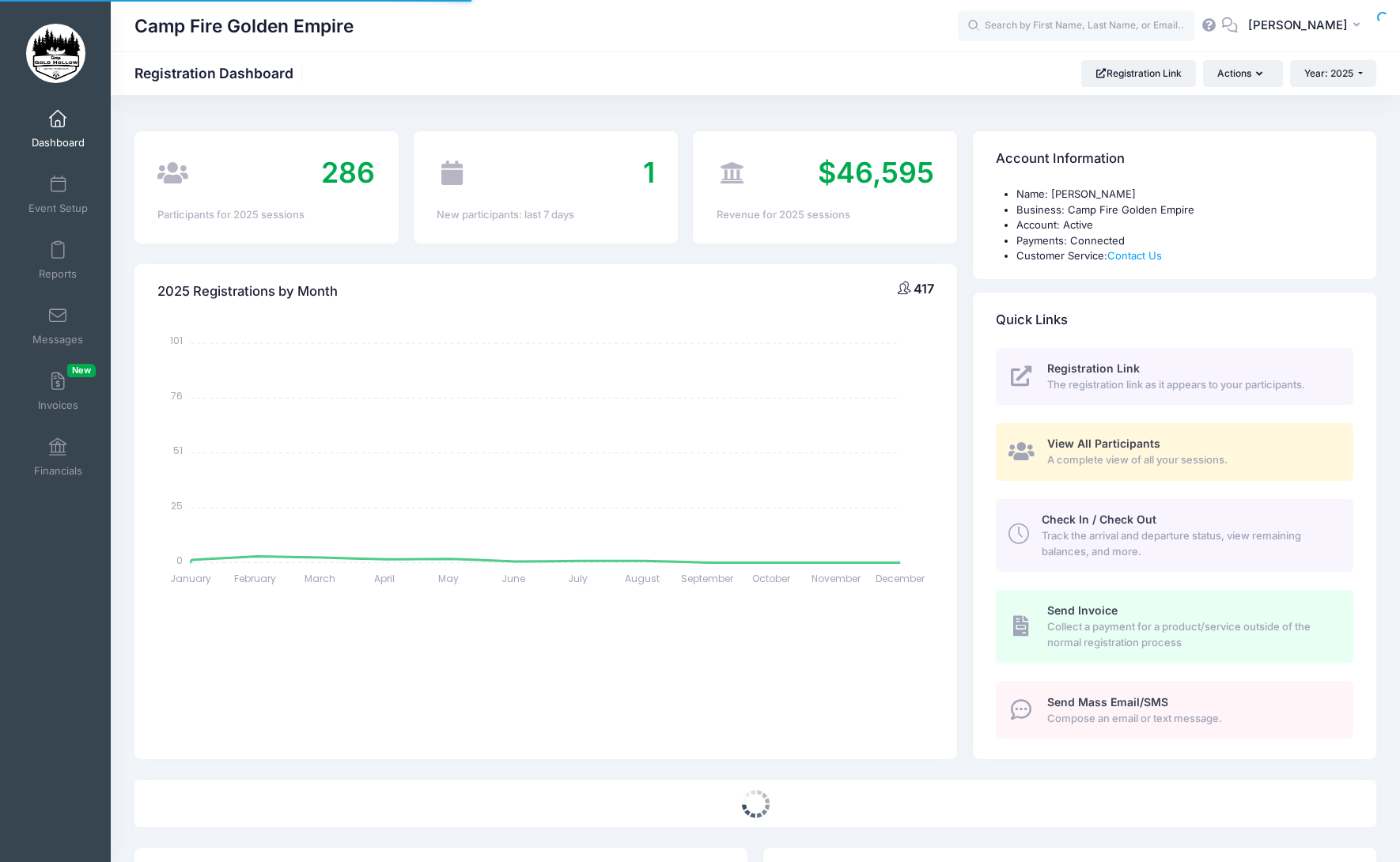
select select
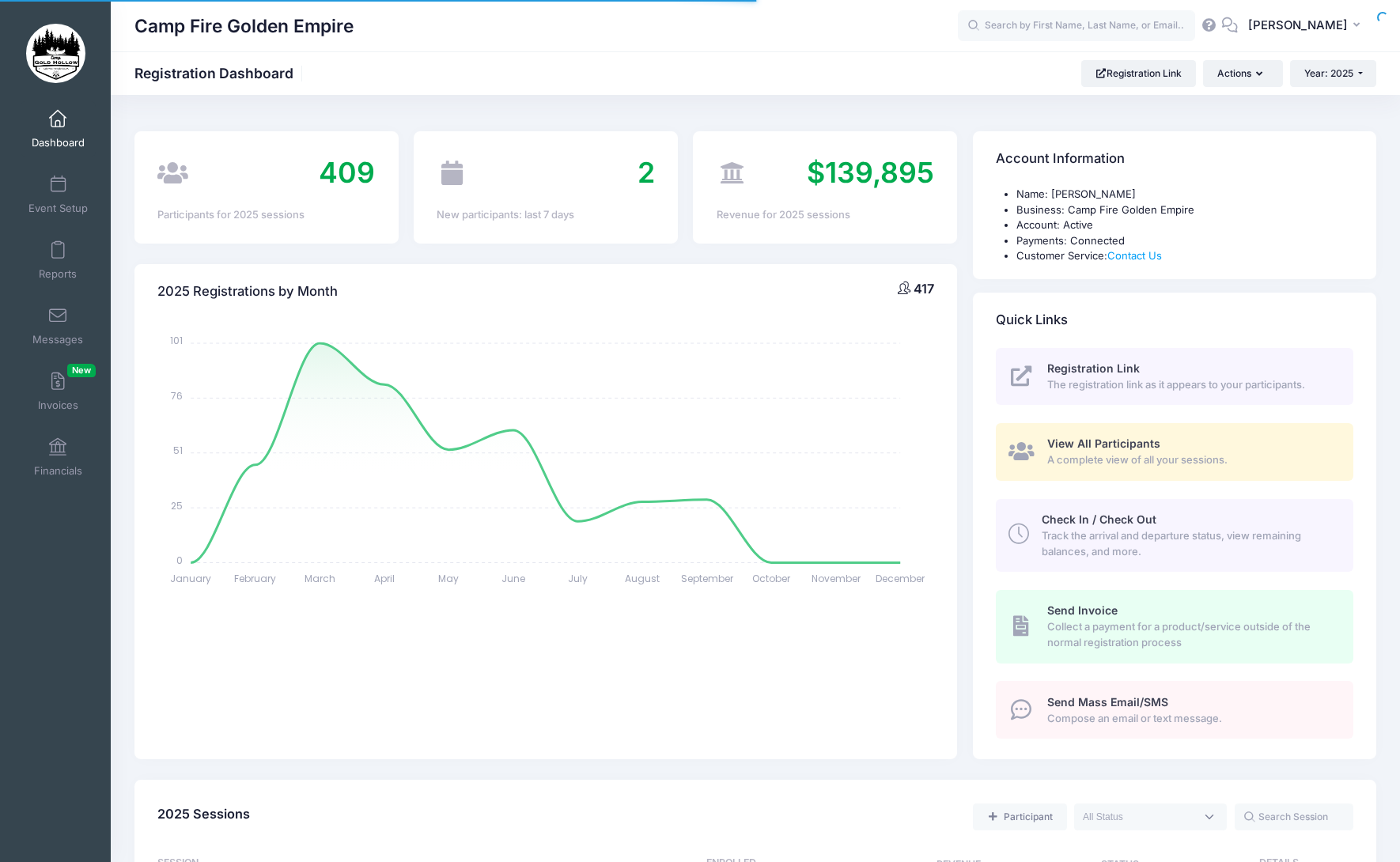
click at [1110, 445] on span "View All Participants" at bounding box center [1103, 443] width 113 height 13
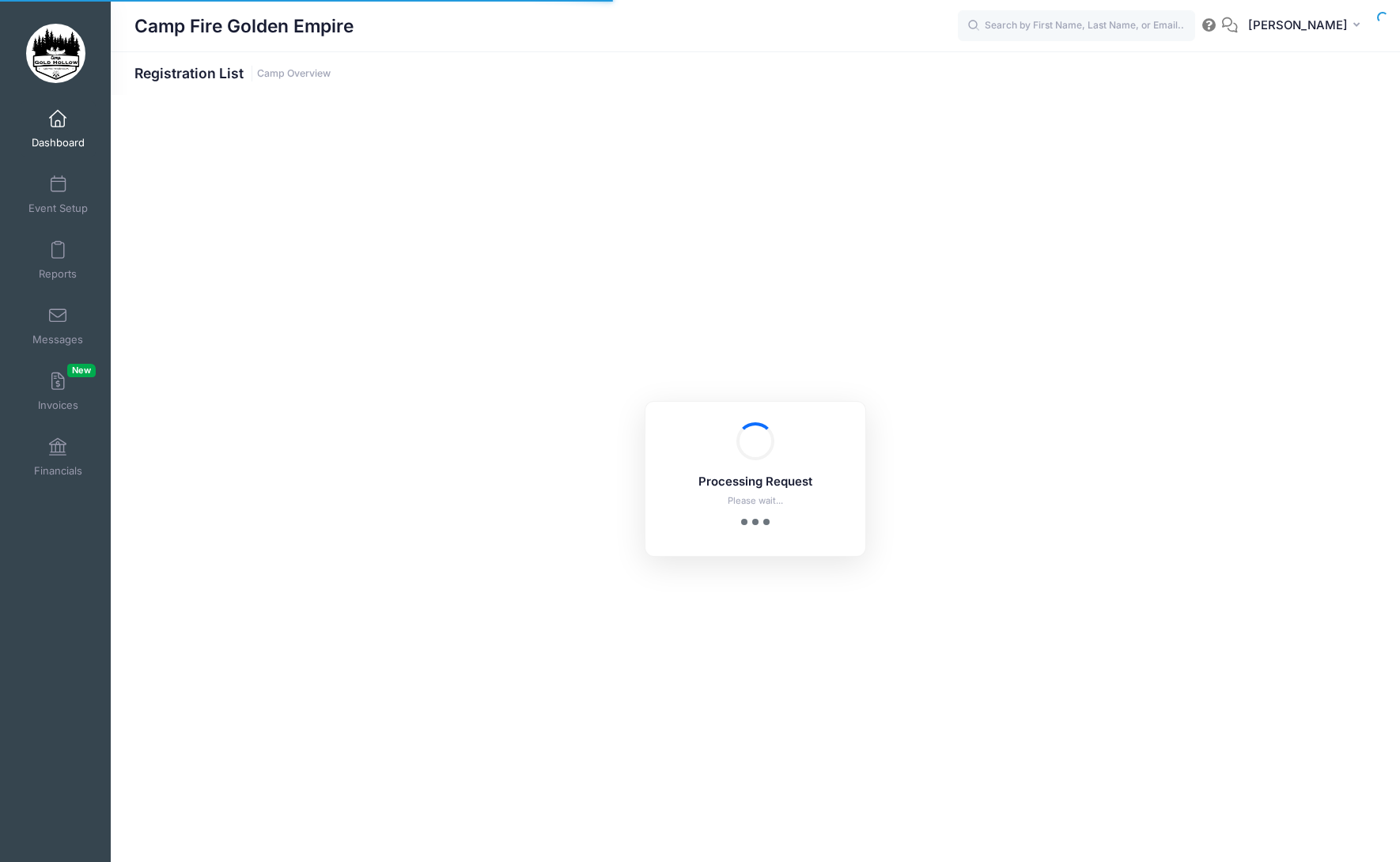
select select "10"
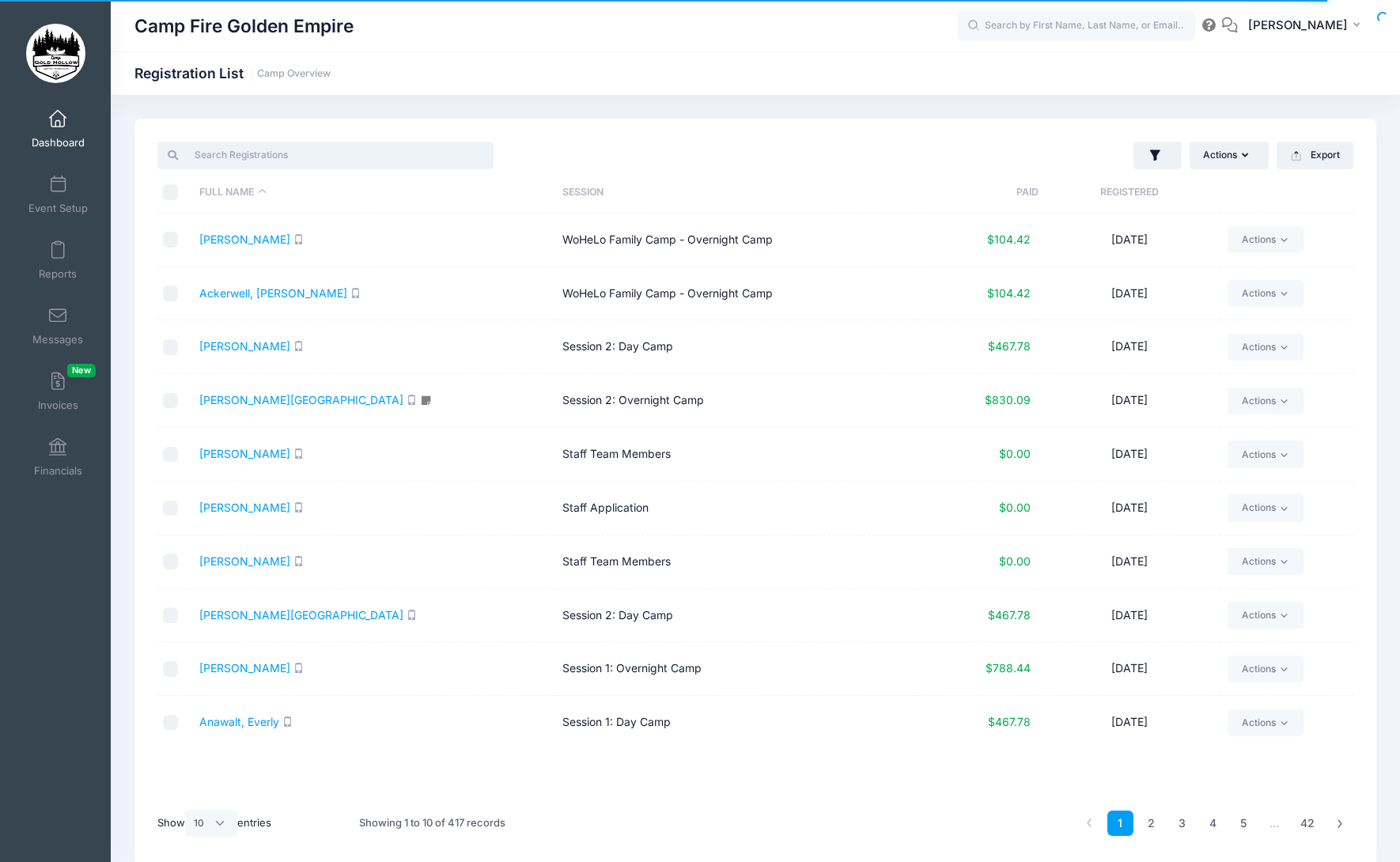
click at [321, 151] on input "search" at bounding box center [325, 155] width 336 height 27
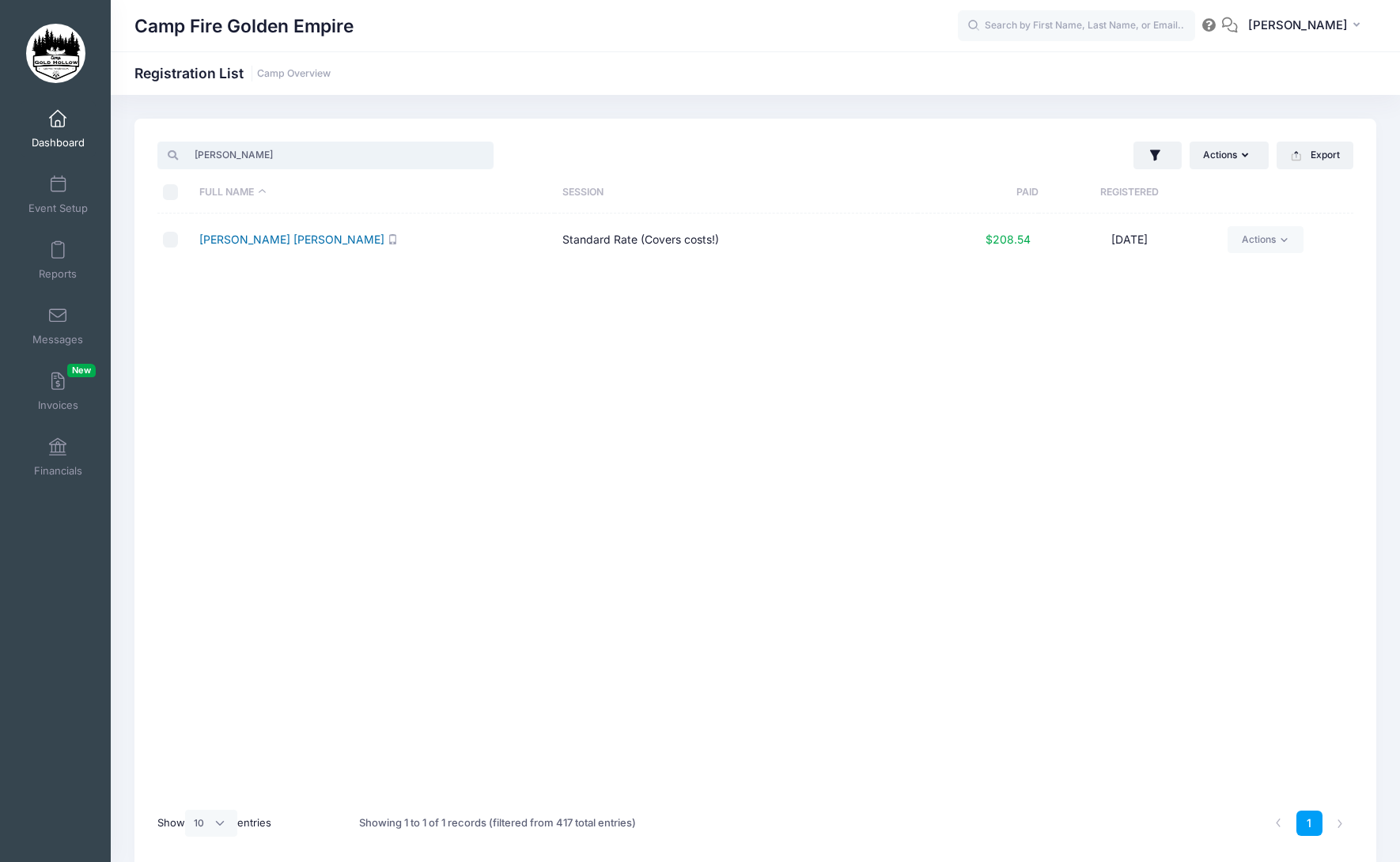
type input "kathy"
click at [290, 241] on link "Perkins Haas, Kathy" at bounding box center [291, 239] width 185 height 13
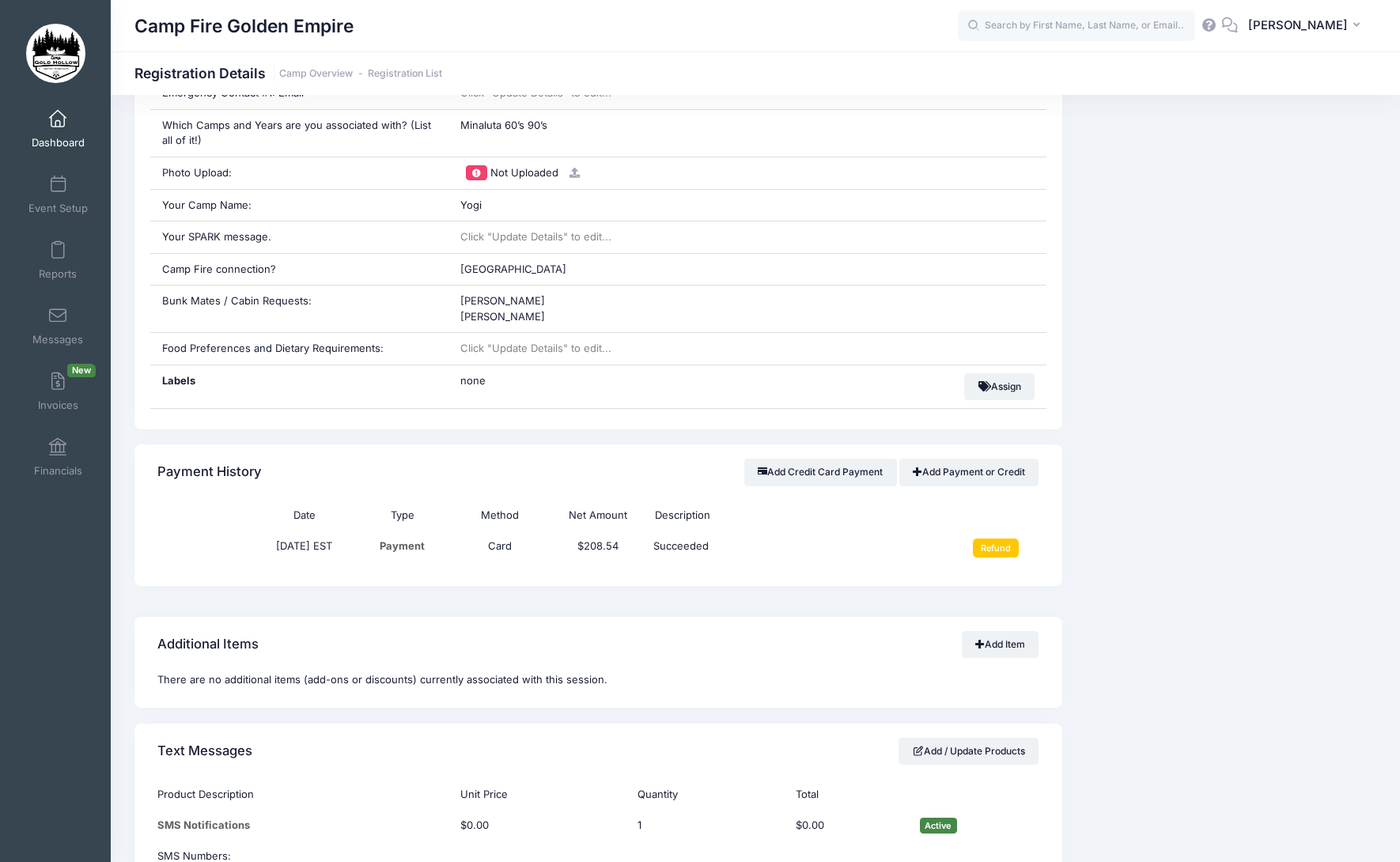
scroll to position [791, 0]
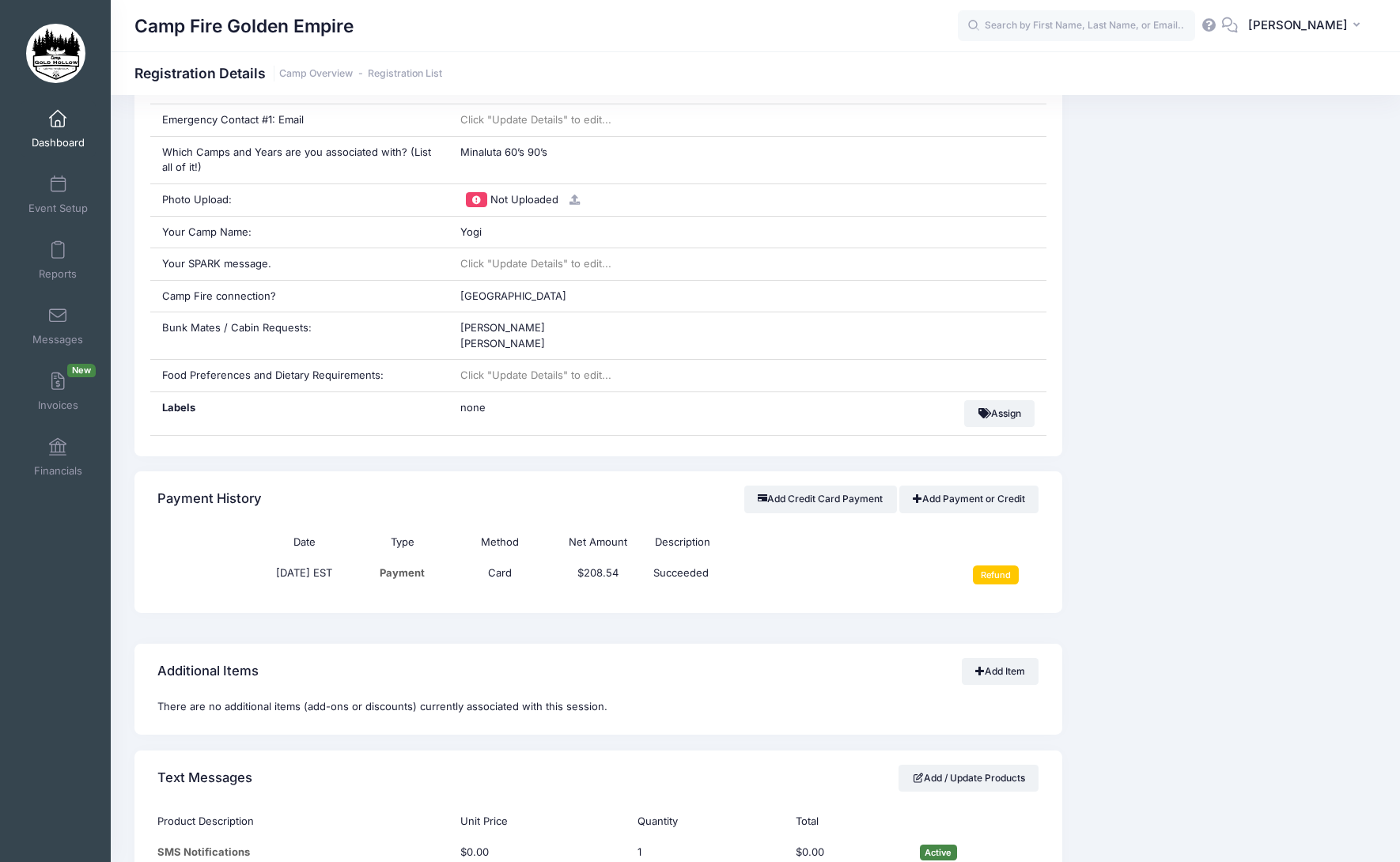
click at [58, 121] on span at bounding box center [58, 119] width 0 height 17
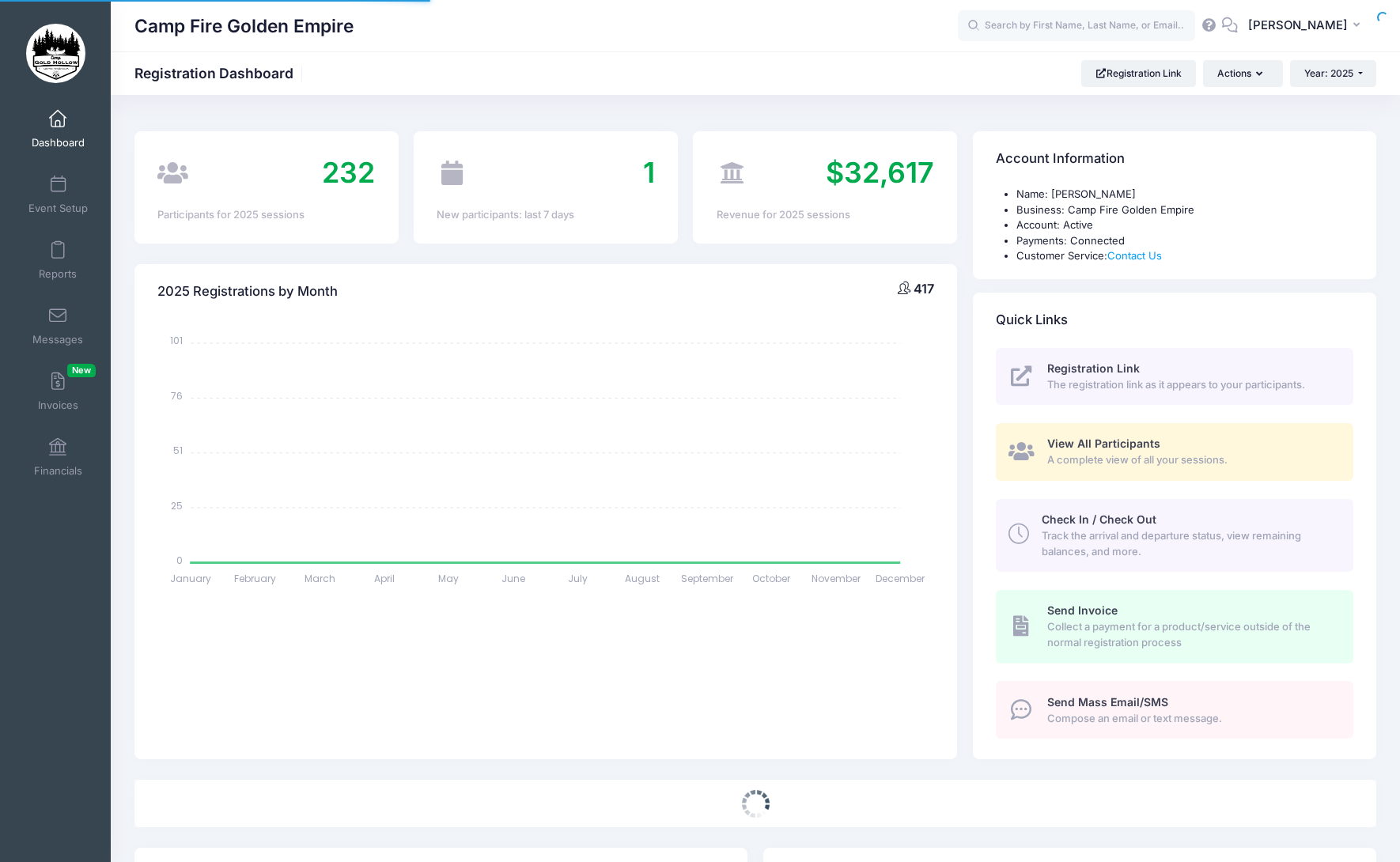
select select
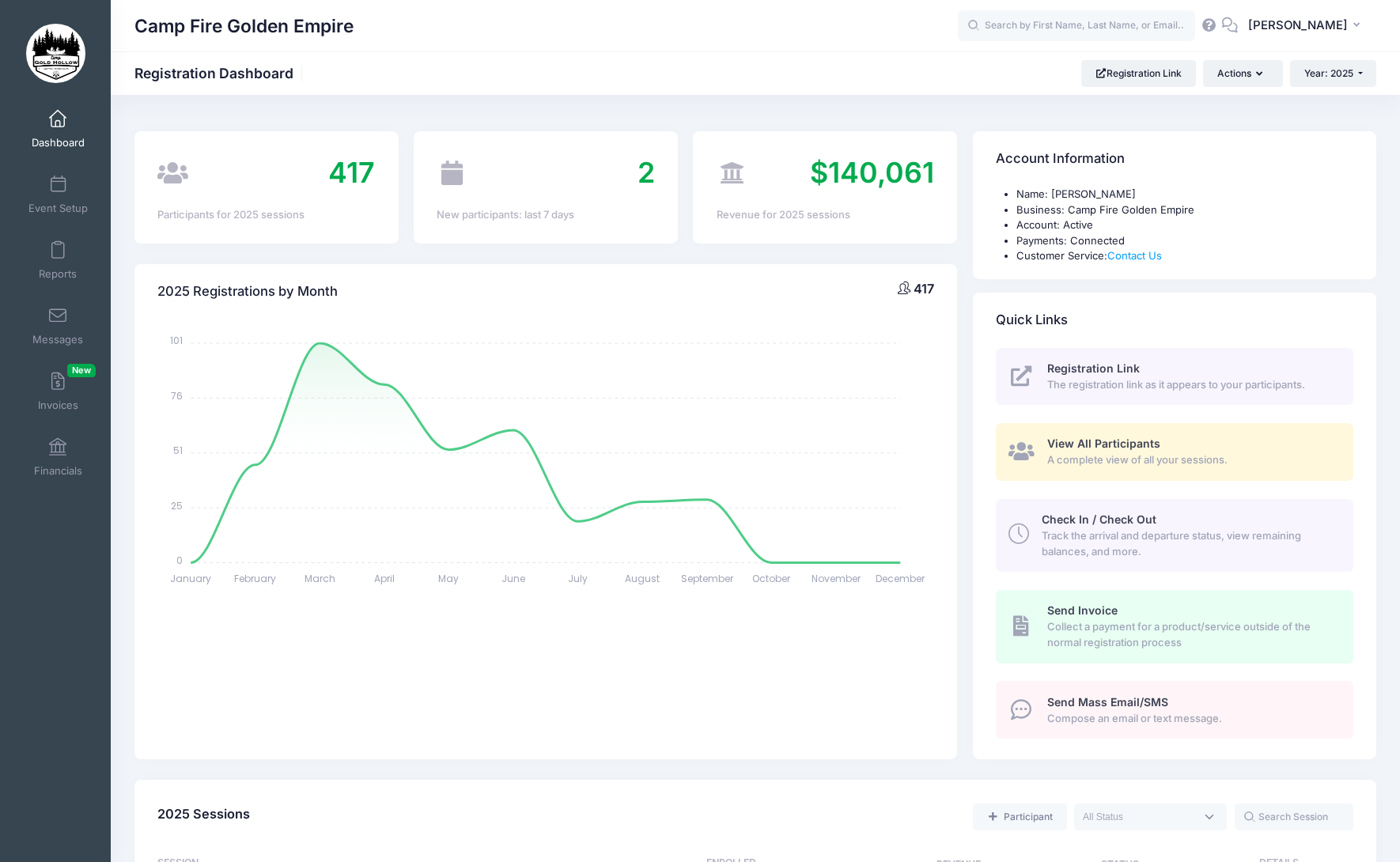
click at [1121, 454] on span "A complete view of all your sessions." at bounding box center [1191, 460] width 288 height 16
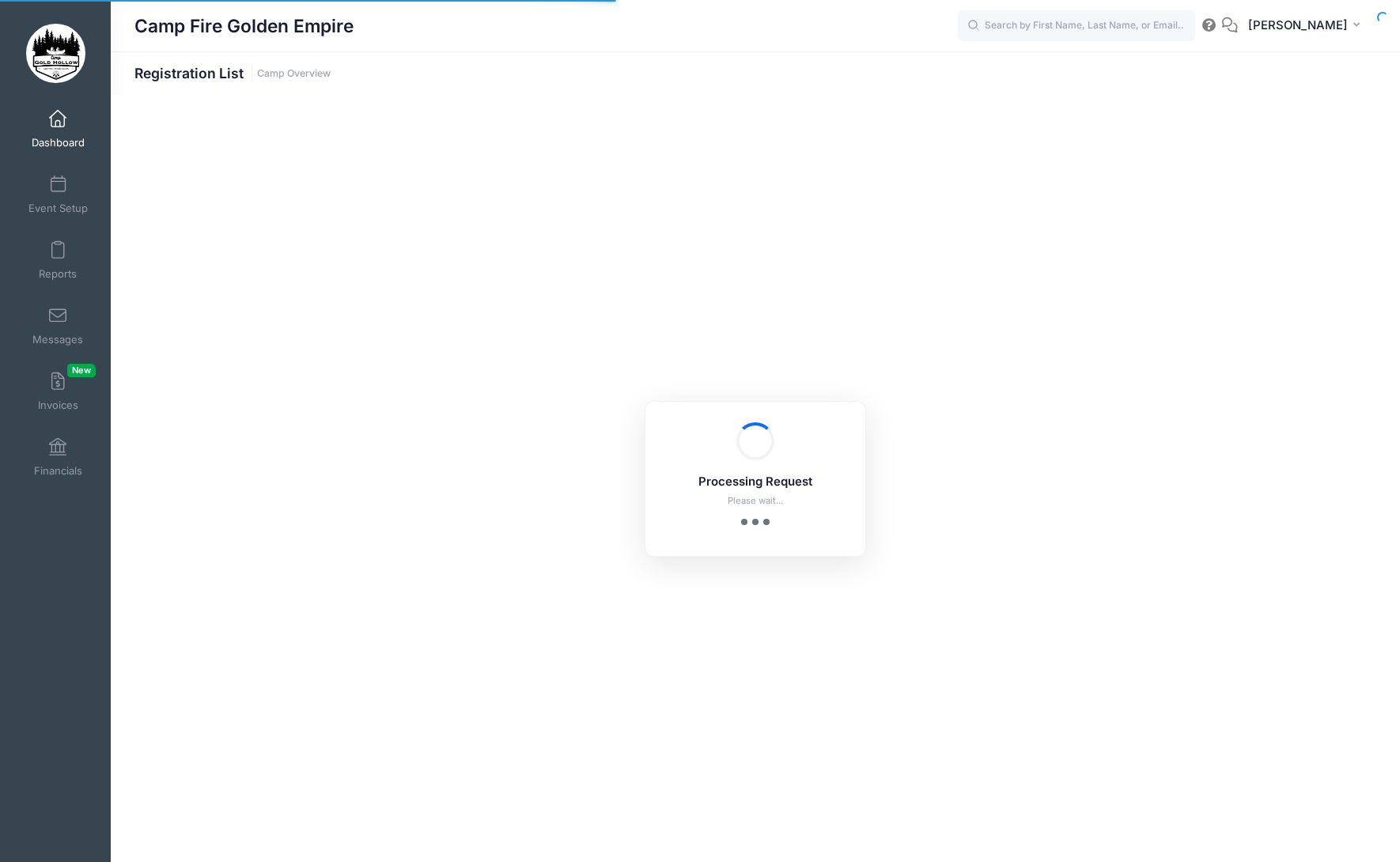
select select "10"
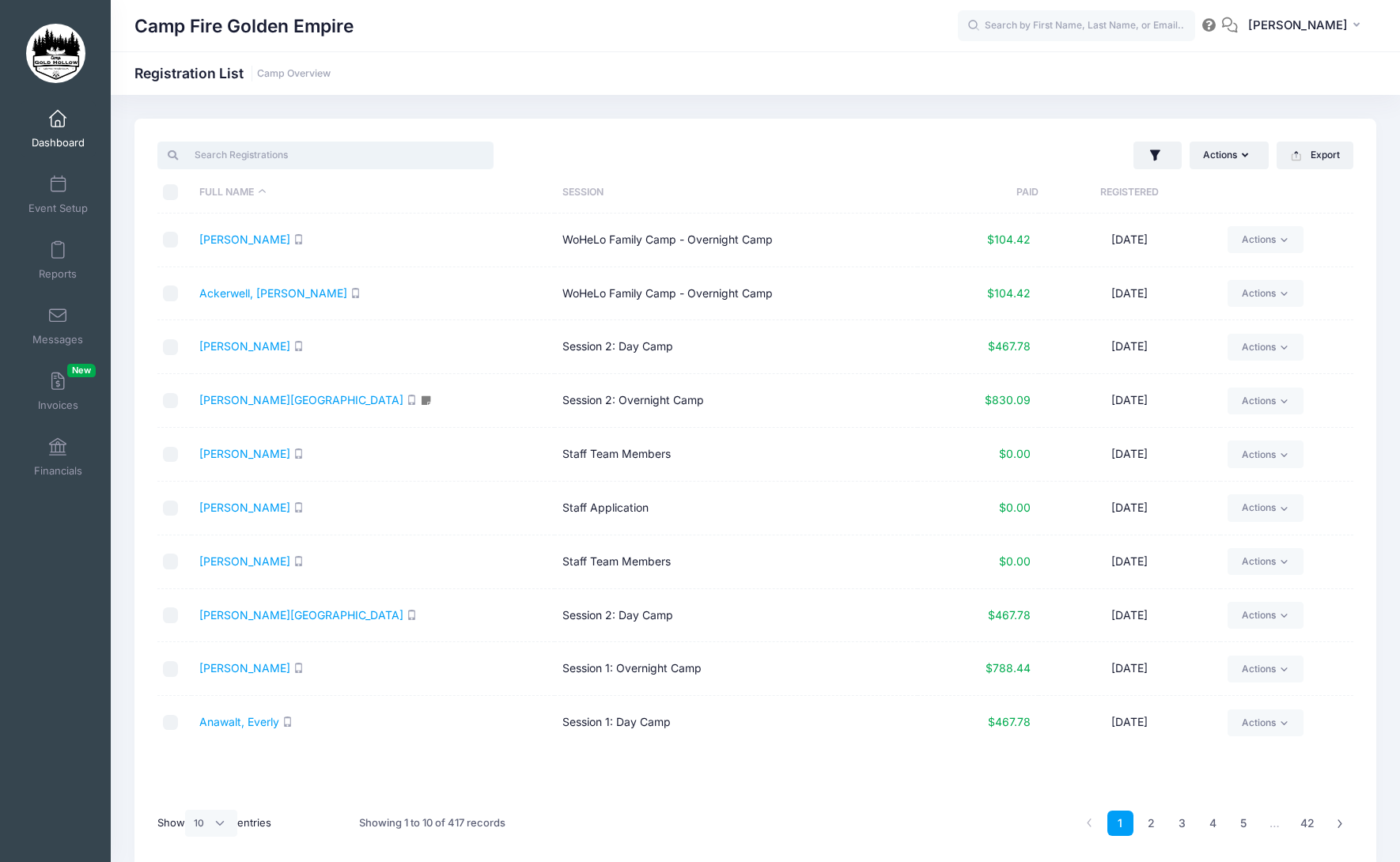
click at [253, 160] on input "search" at bounding box center [325, 155] width 336 height 27
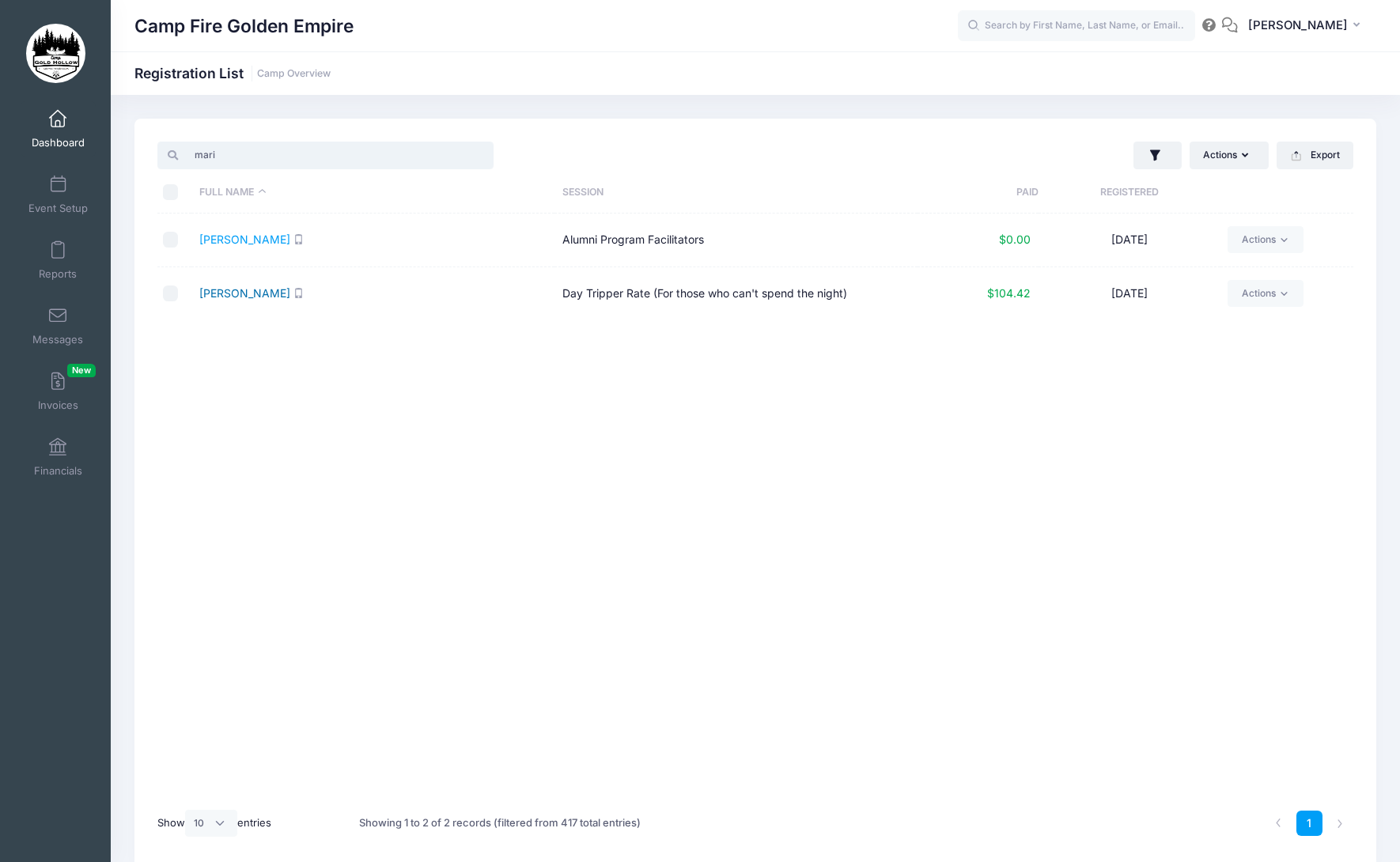
type input "mari"
click at [239, 296] on link "[PERSON_NAME]" at bounding box center [244, 293] width 91 height 13
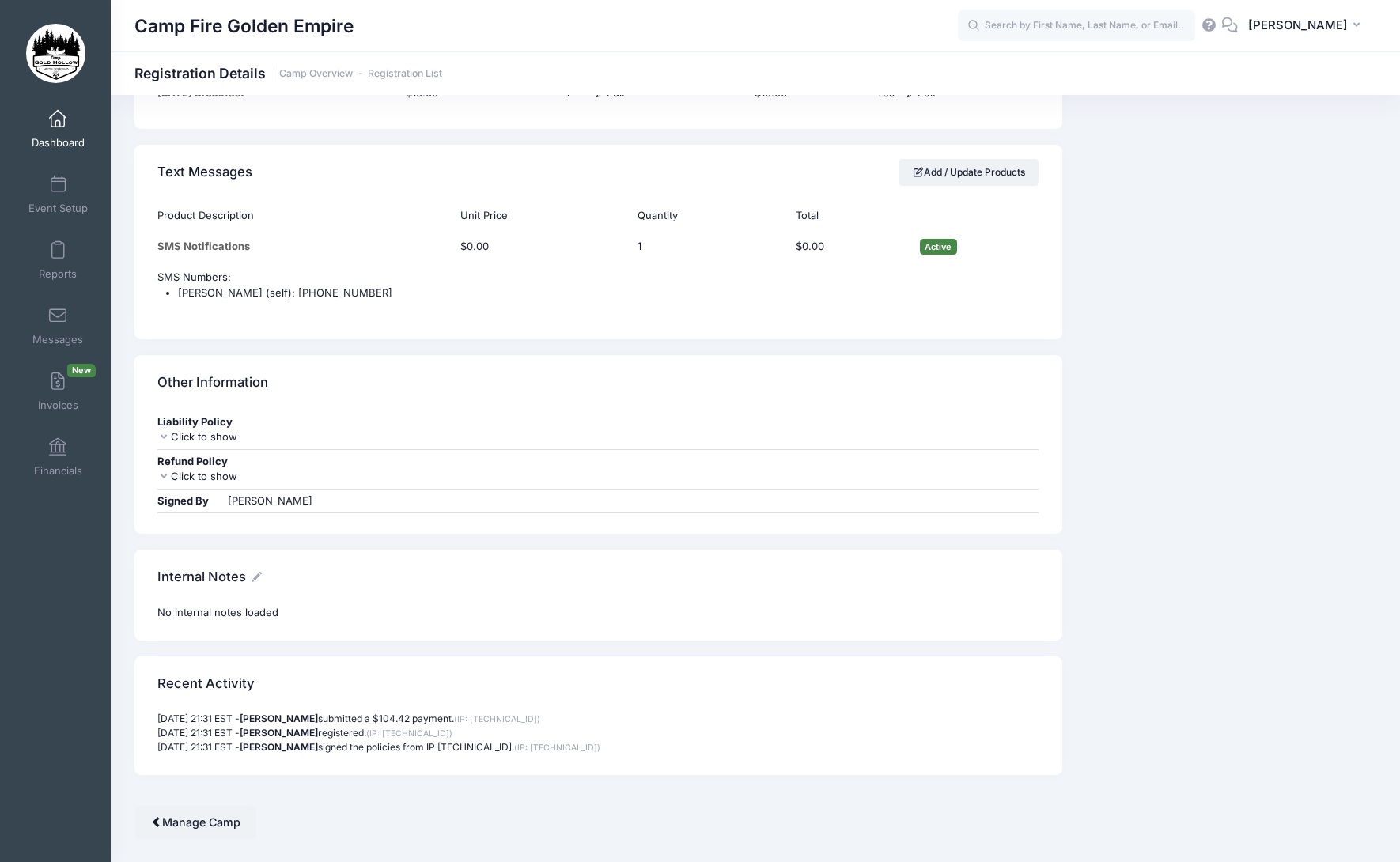
scroll to position [1697, 0]
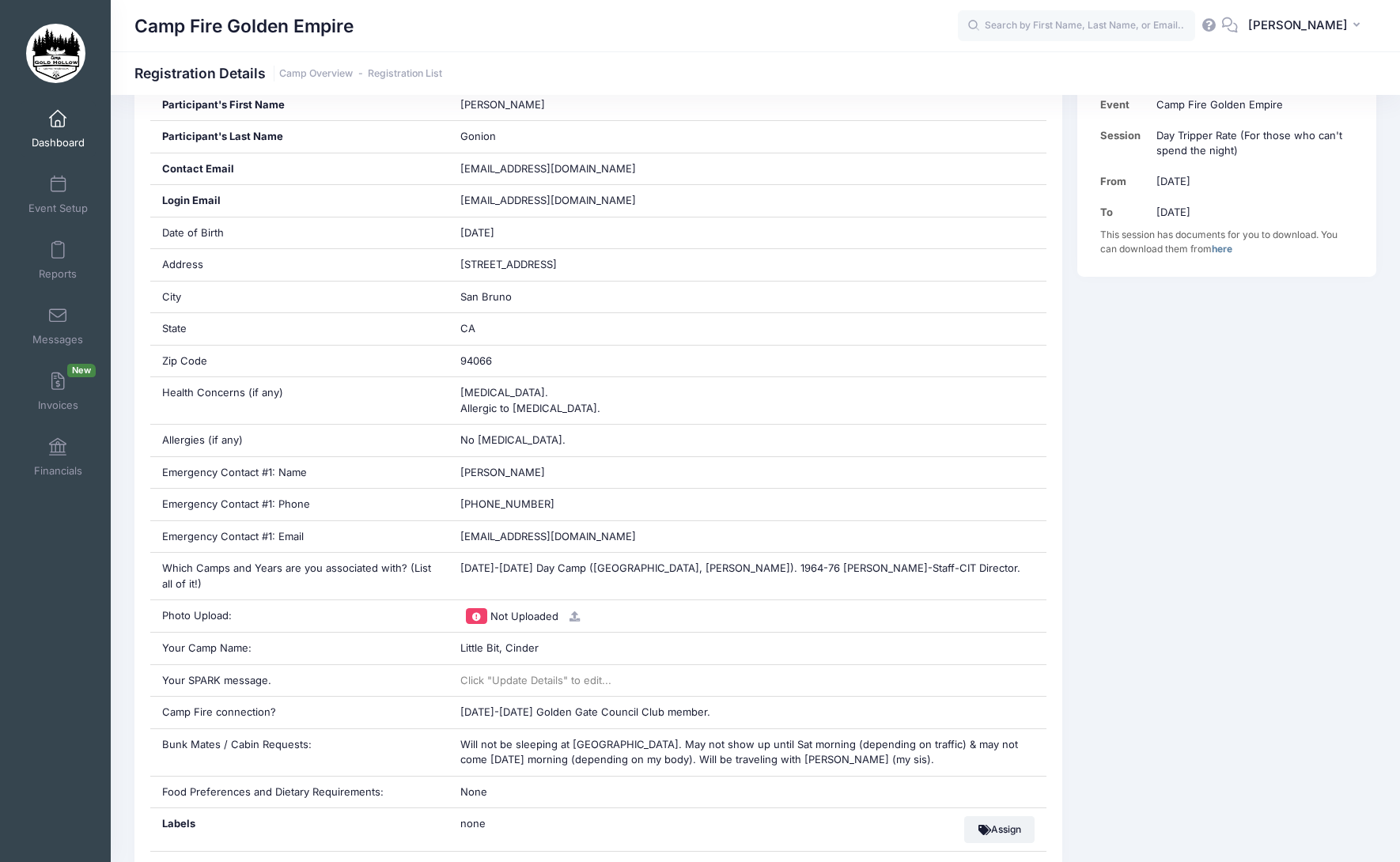
scroll to position [417, 0]
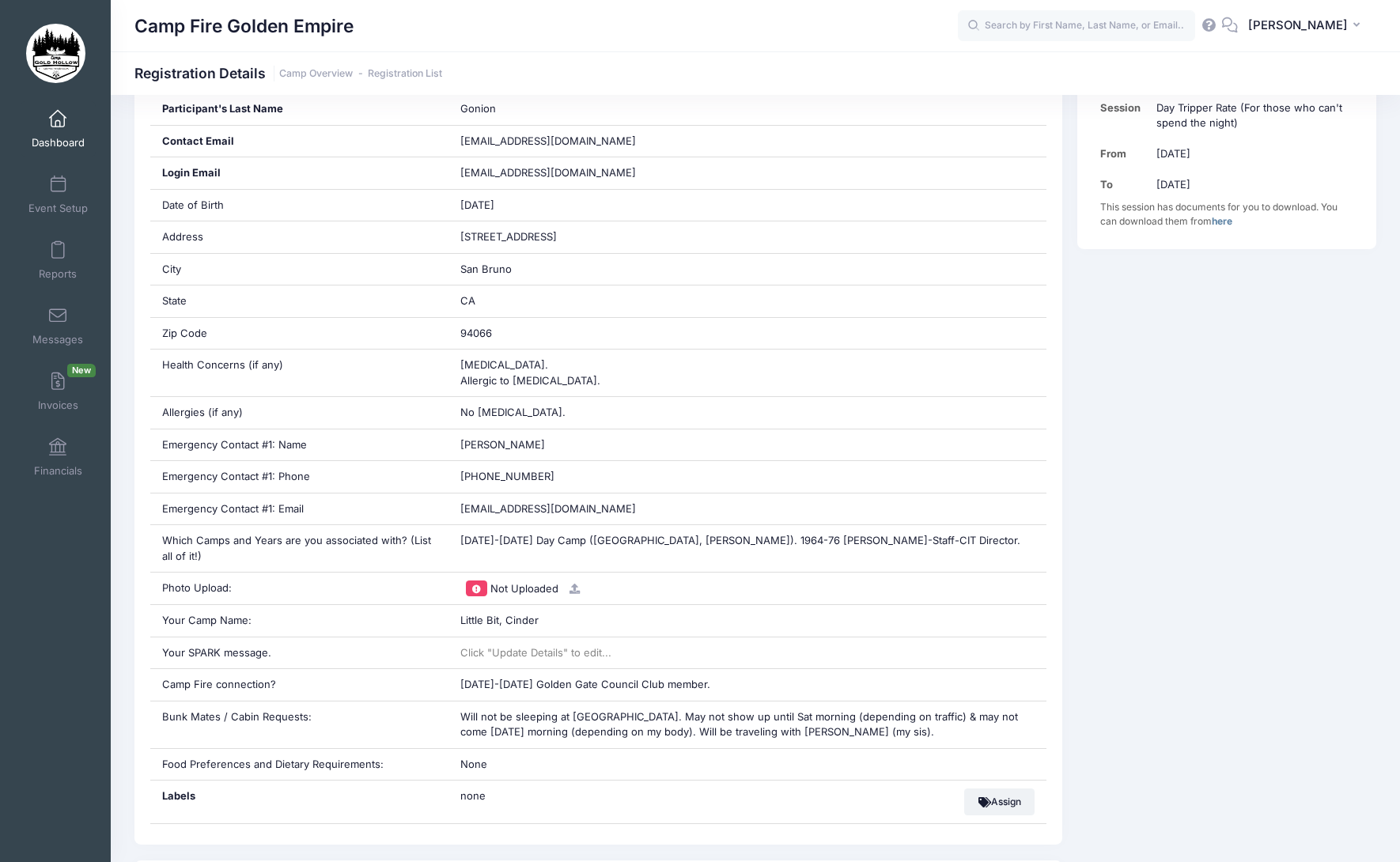
click at [62, 130] on link "Dashboard" at bounding box center [58, 128] width 75 height 55
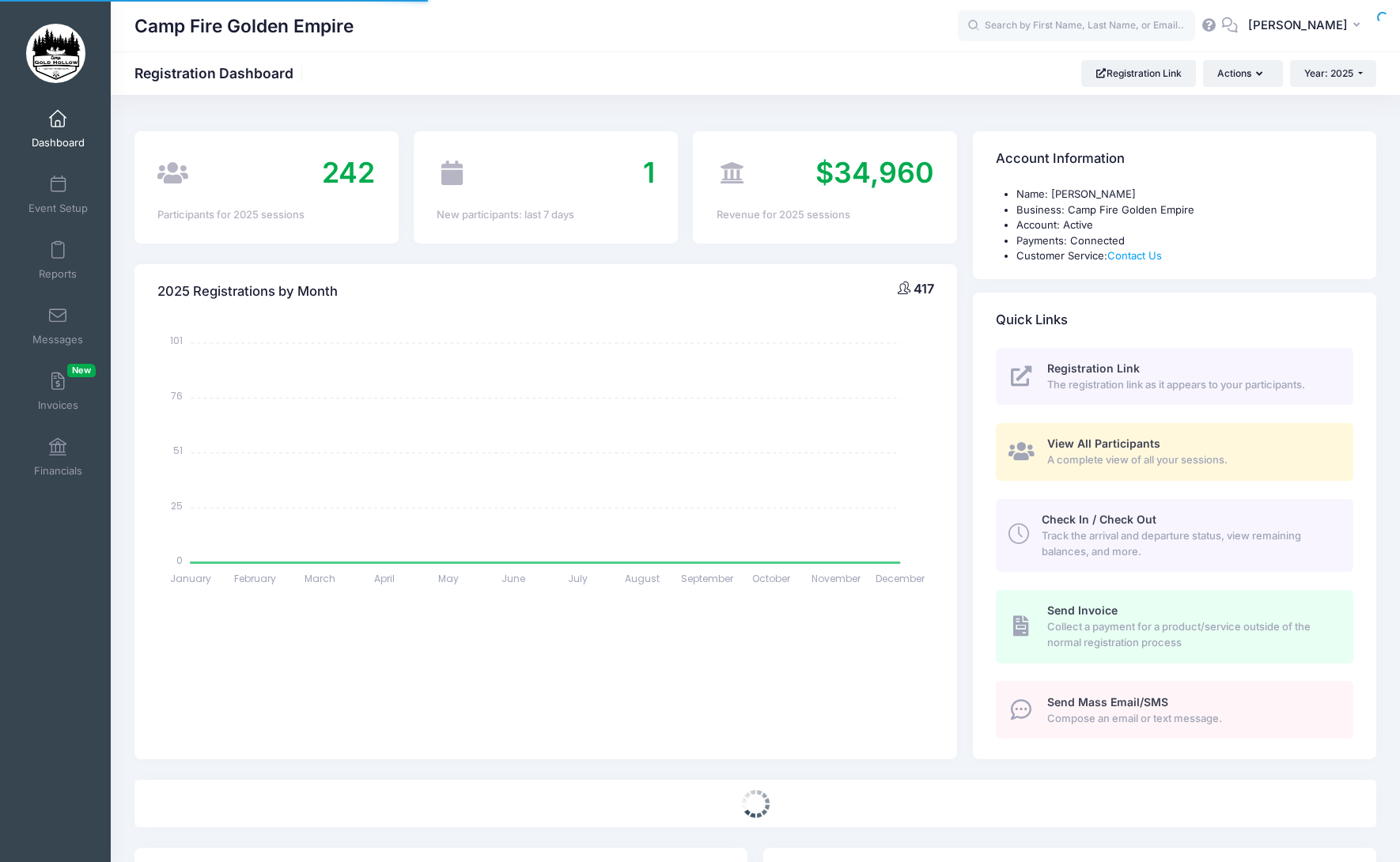
select select
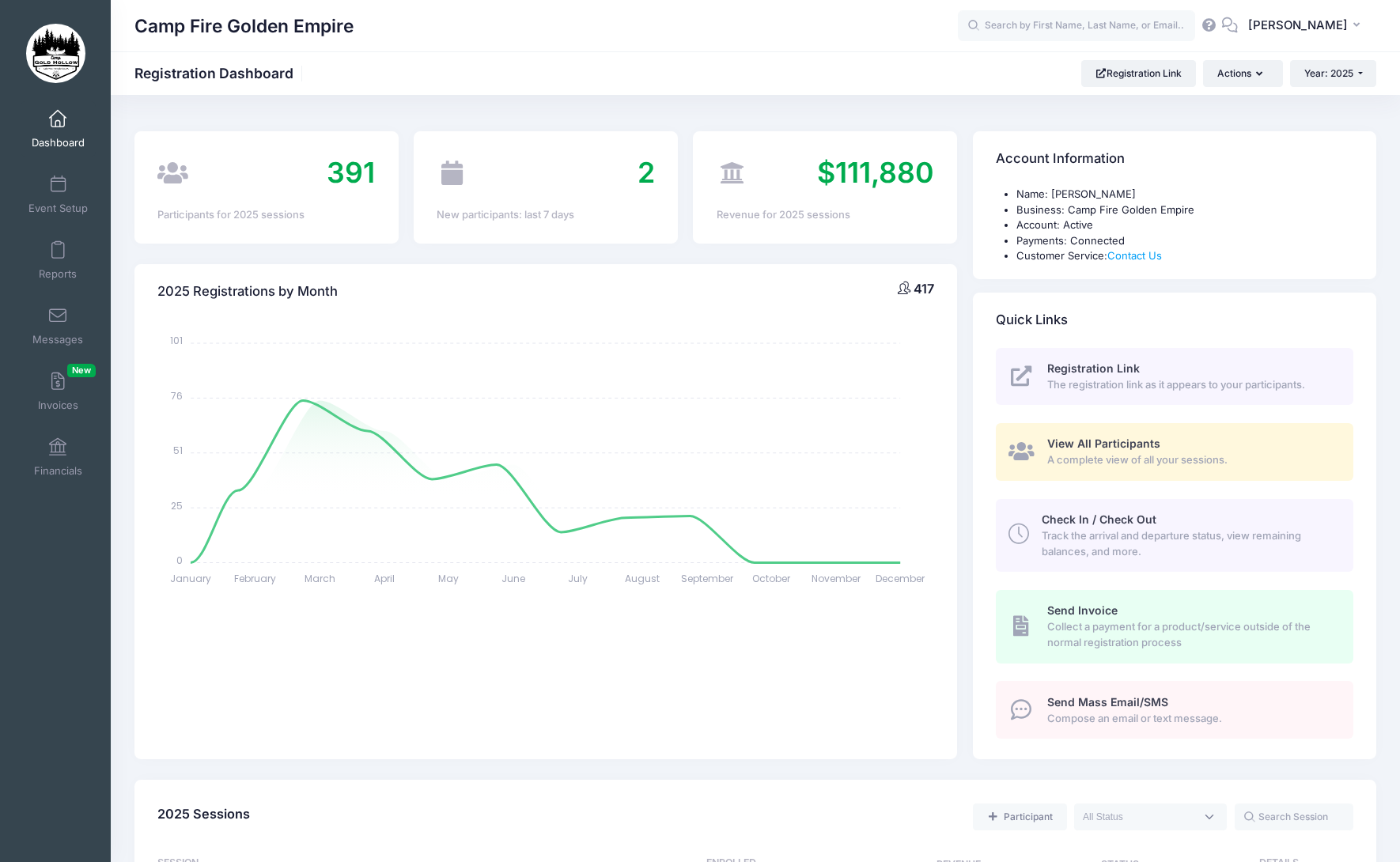
click at [1133, 448] on span "View All Participants" at bounding box center [1103, 443] width 113 height 13
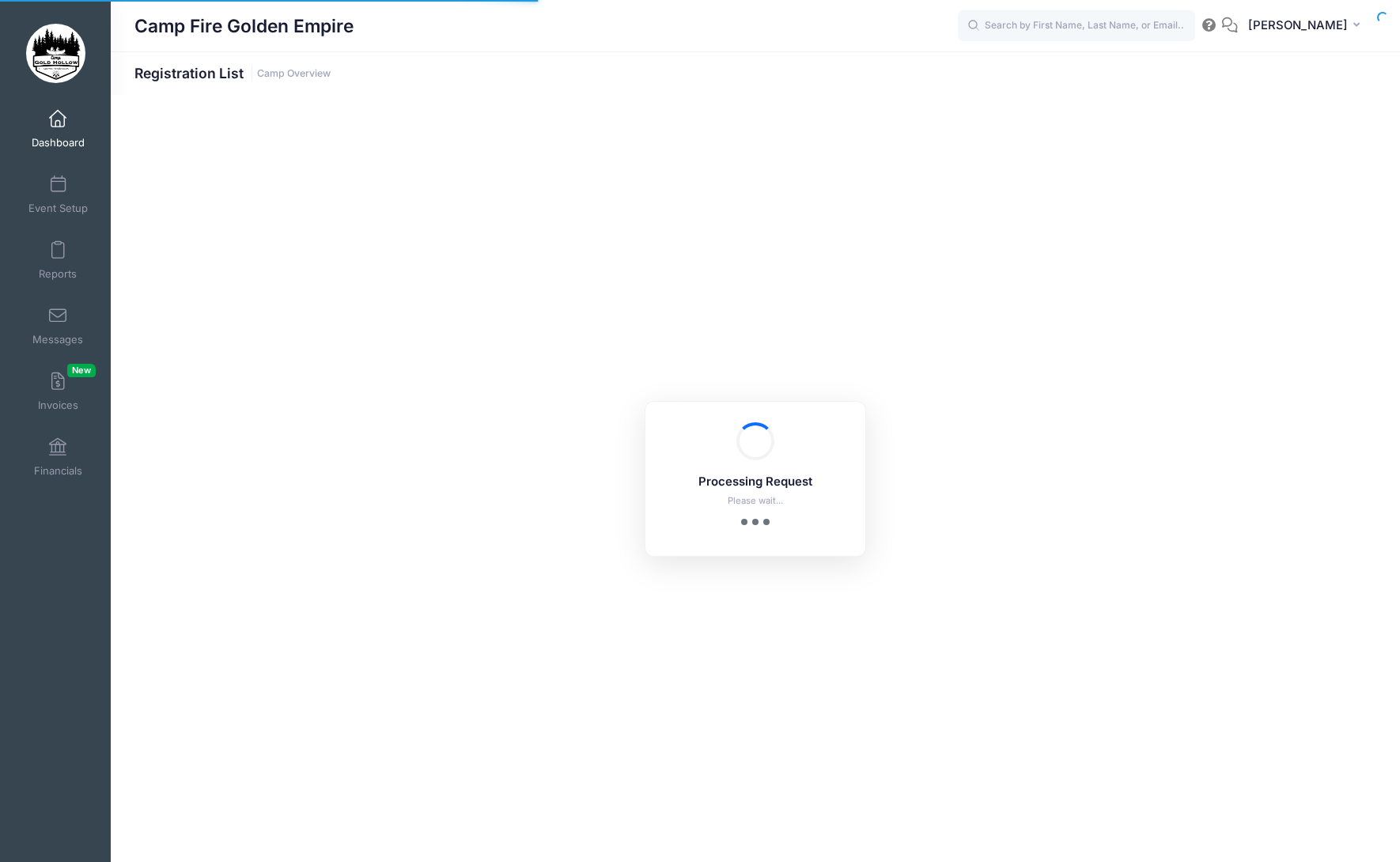
select select "10"
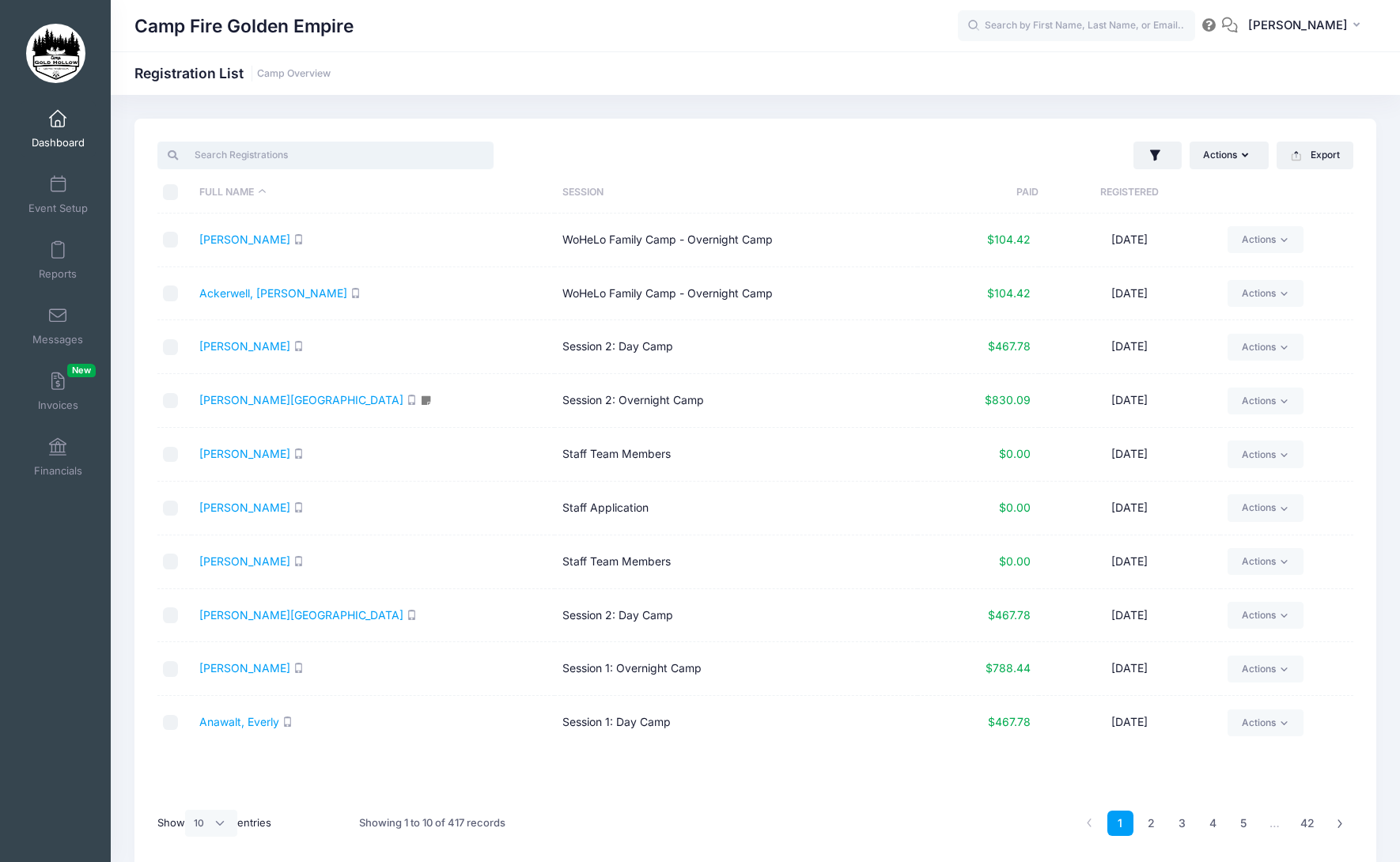
click at [266, 164] on input "search" at bounding box center [325, 155] width 336 height 27
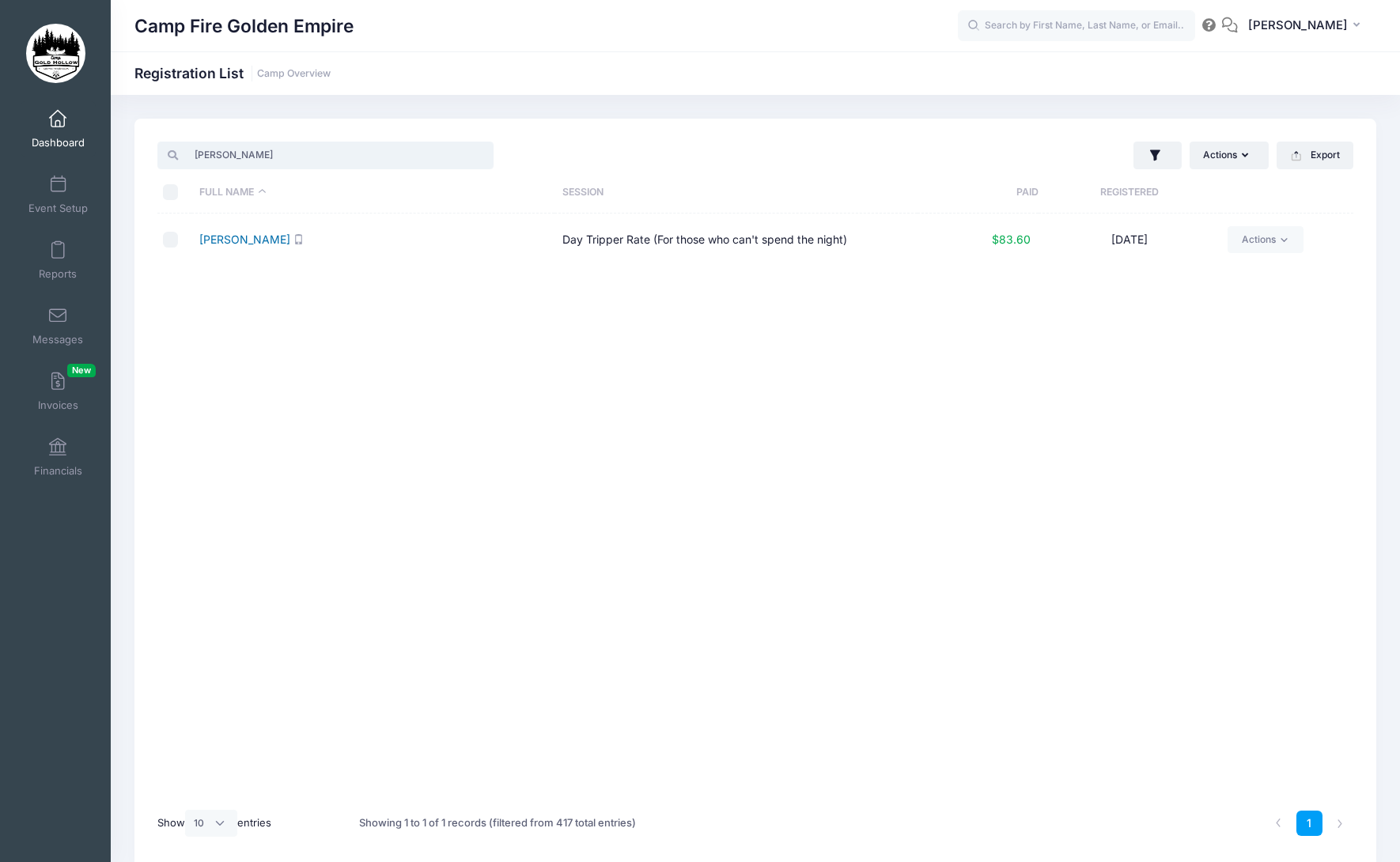
type input "judy"
click at [235, 244] on link "Fjeld, Judy" at bounding box center [244, 239] width 91 height 13
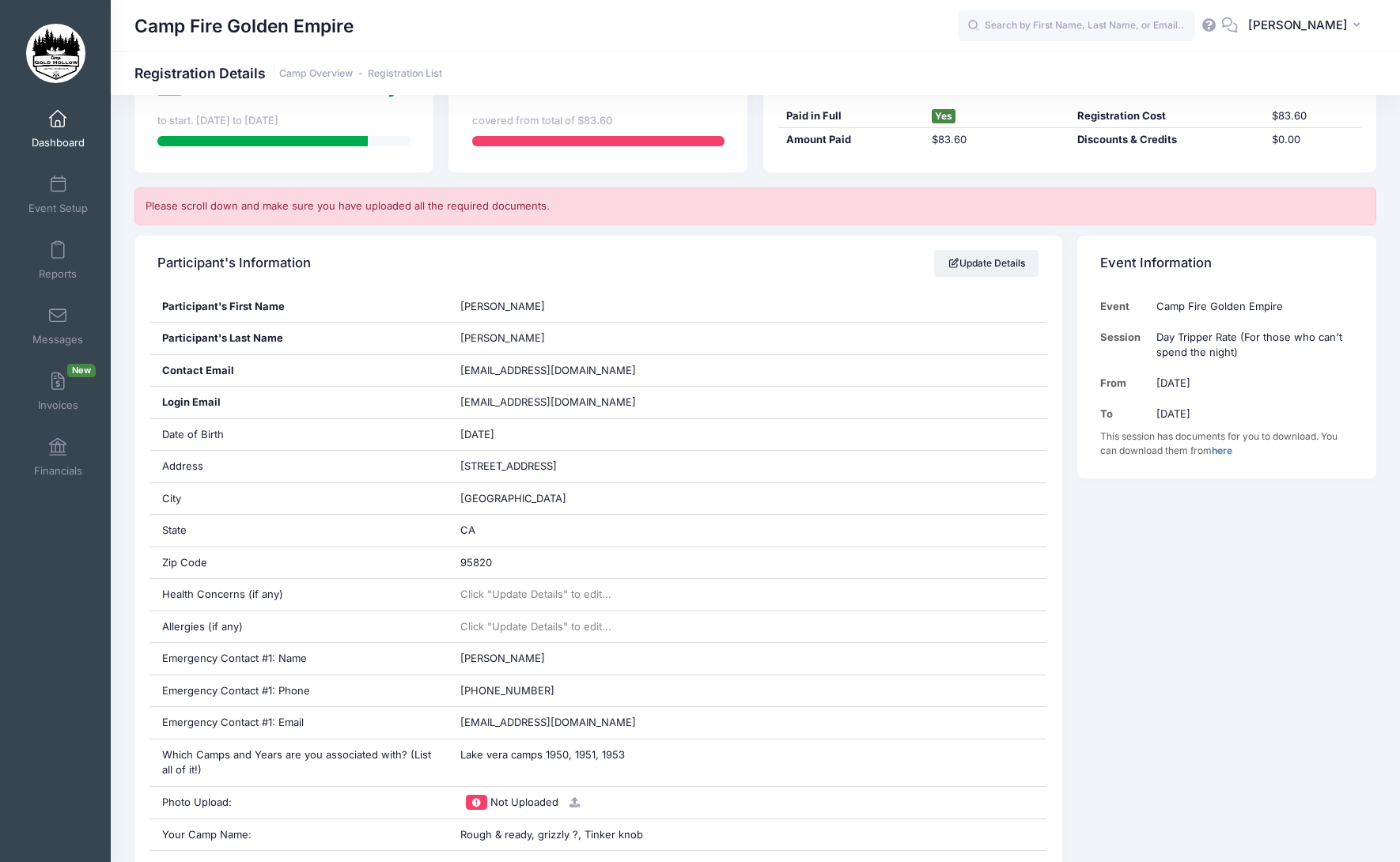
scroll to position [212, 0]
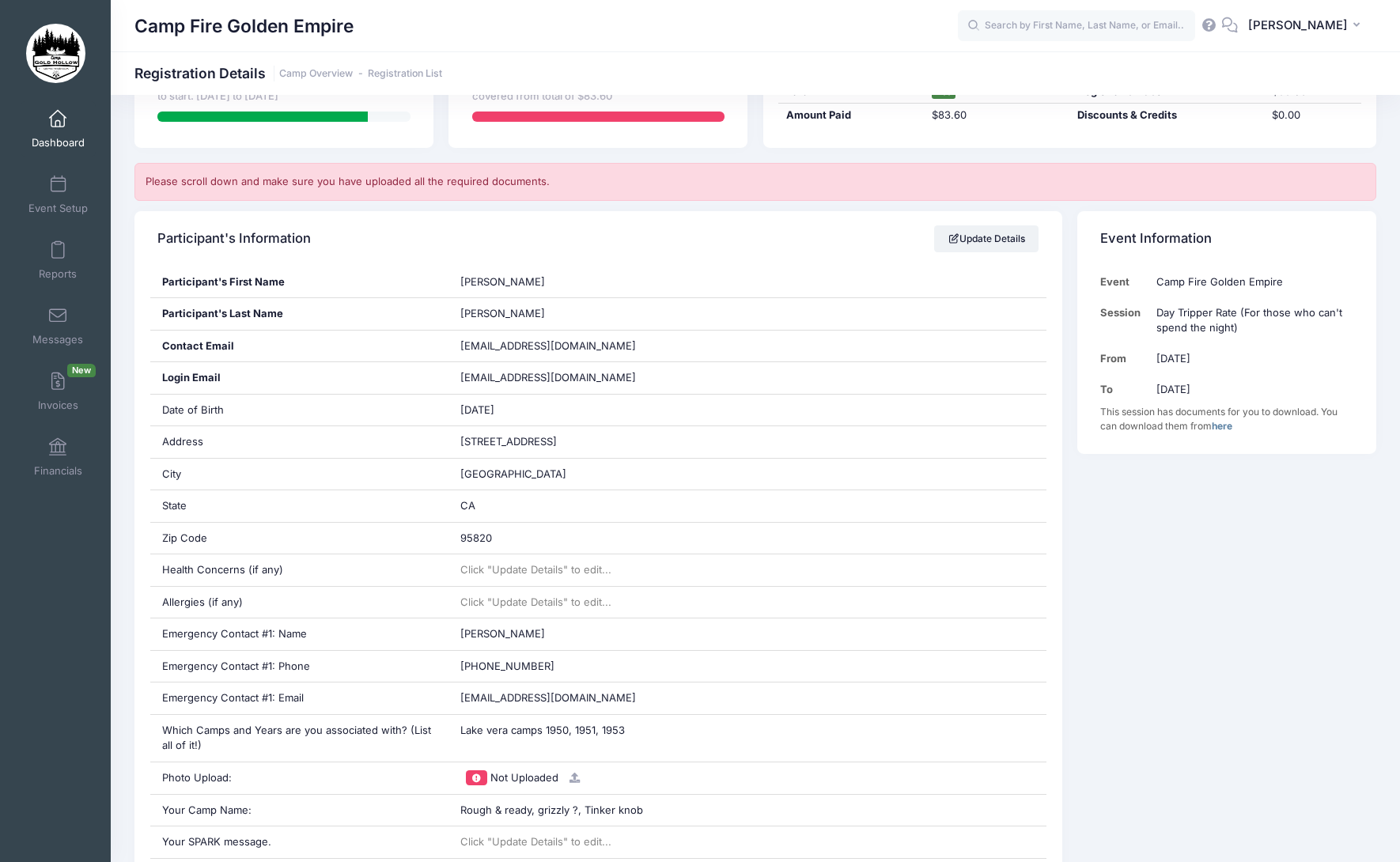
click at [57, 128] on link "Dashboard" at bounding box center [58, 128] width 75 height 55
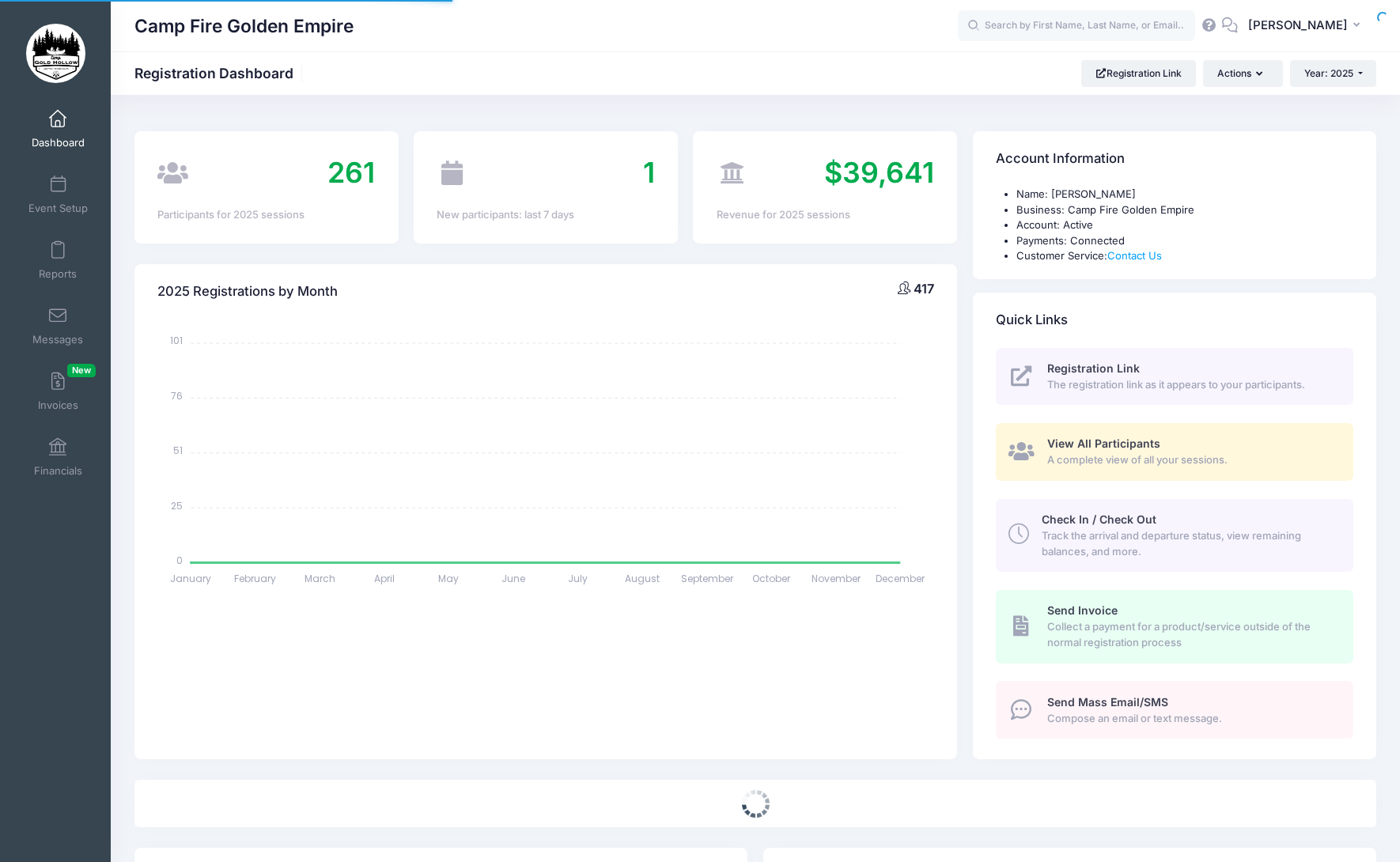
select select
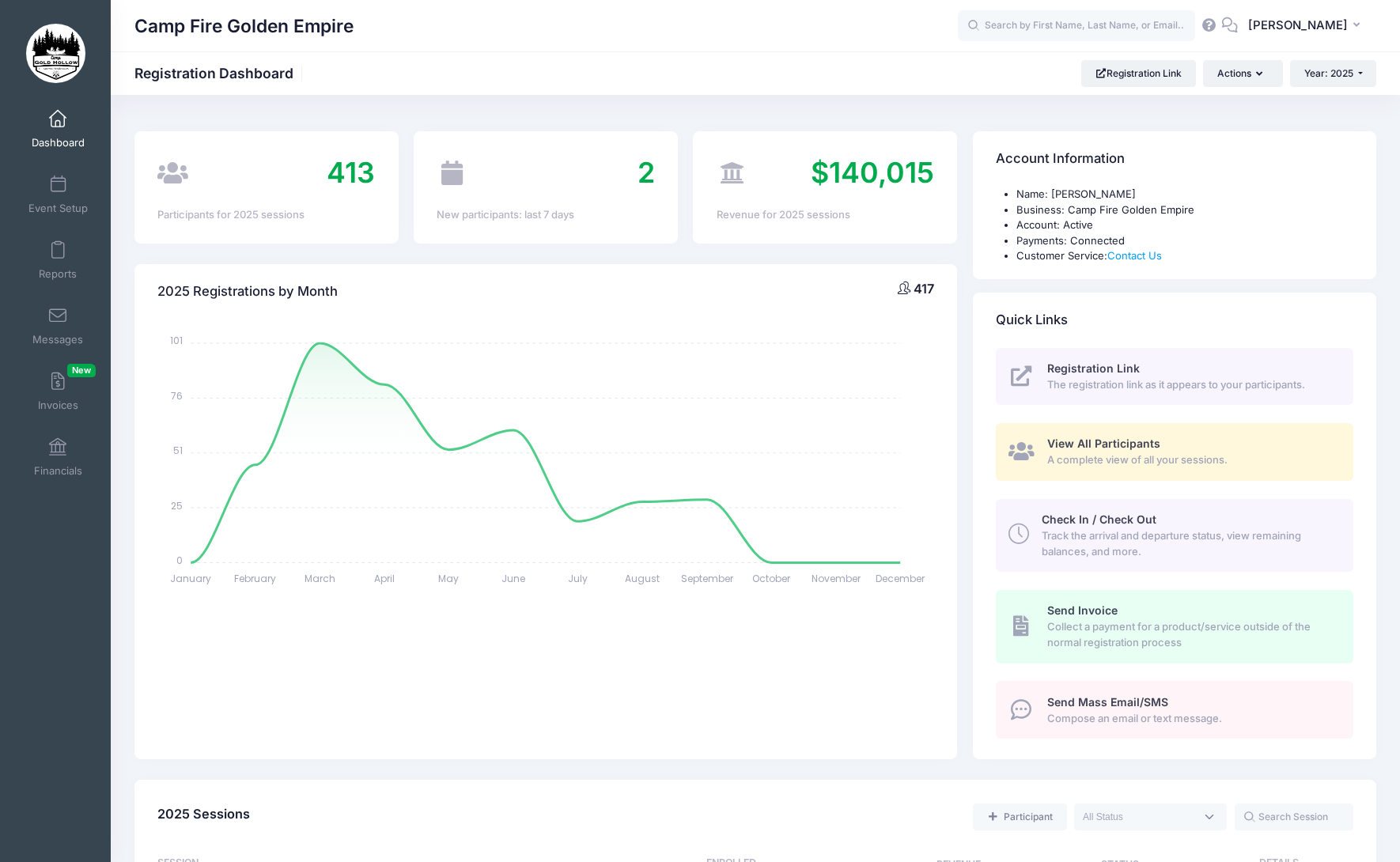
click at [1109, 443] on span "View All Participants" at bounding box center [1103, 443] width 113 height 13
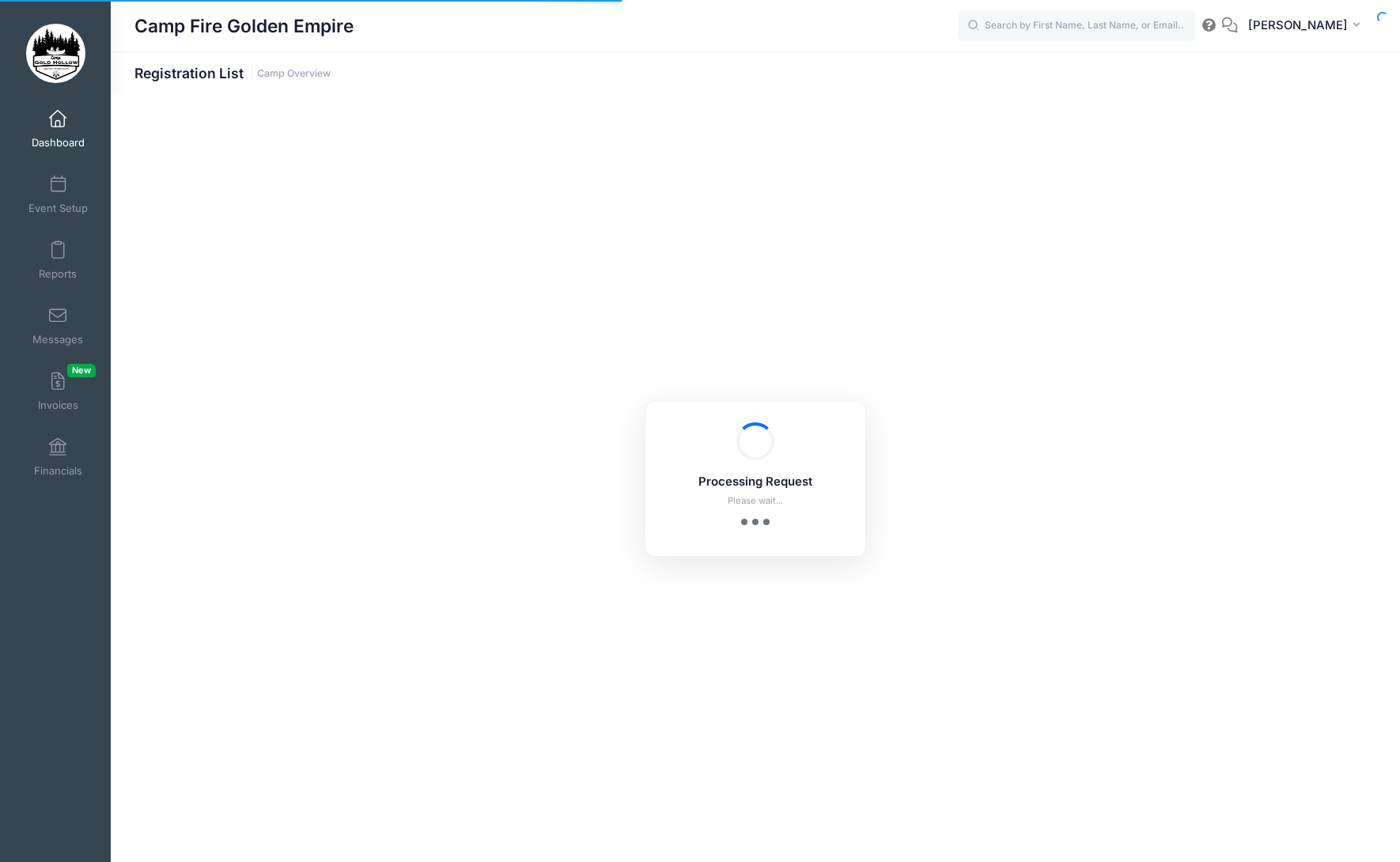
select select "10"
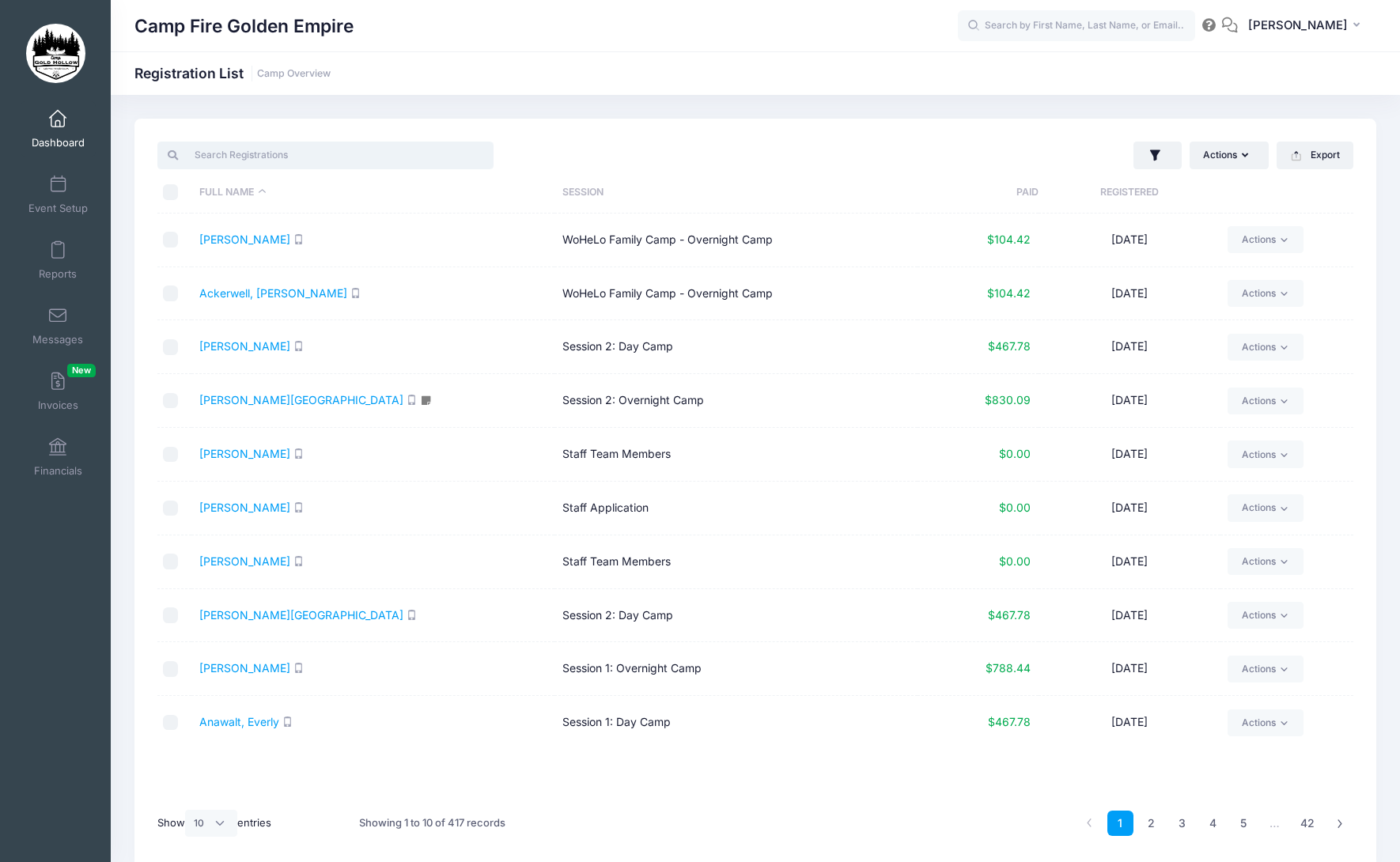
click at [245, 167] on input "search" at bounding box center [325, 155] width 336 height 27
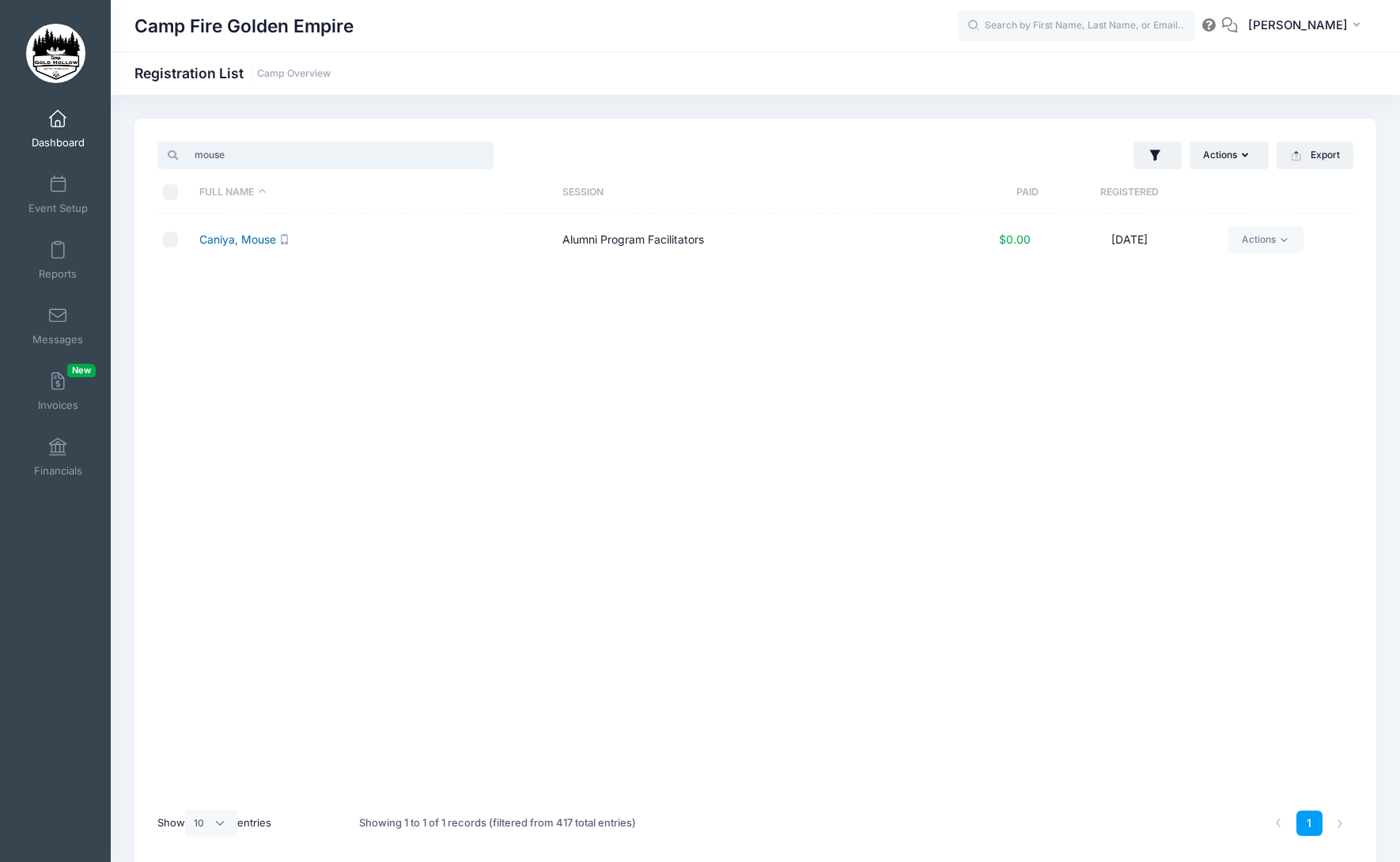
type input "mouse"
click at [251, 240] on link "Caniya, Mouse" at bounding box center [237, 239] width 77 height 13
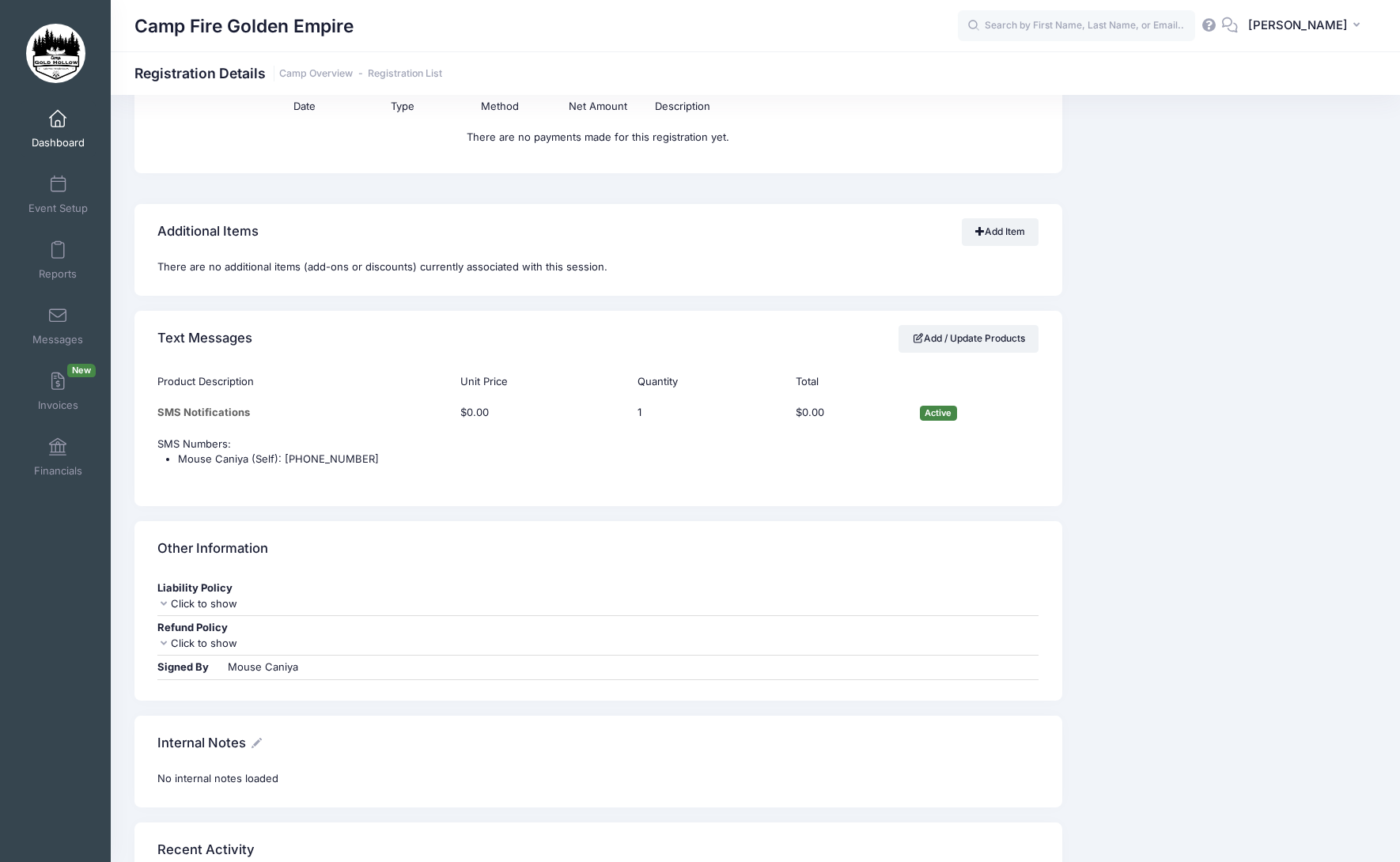
scroll to position [1299, 0]
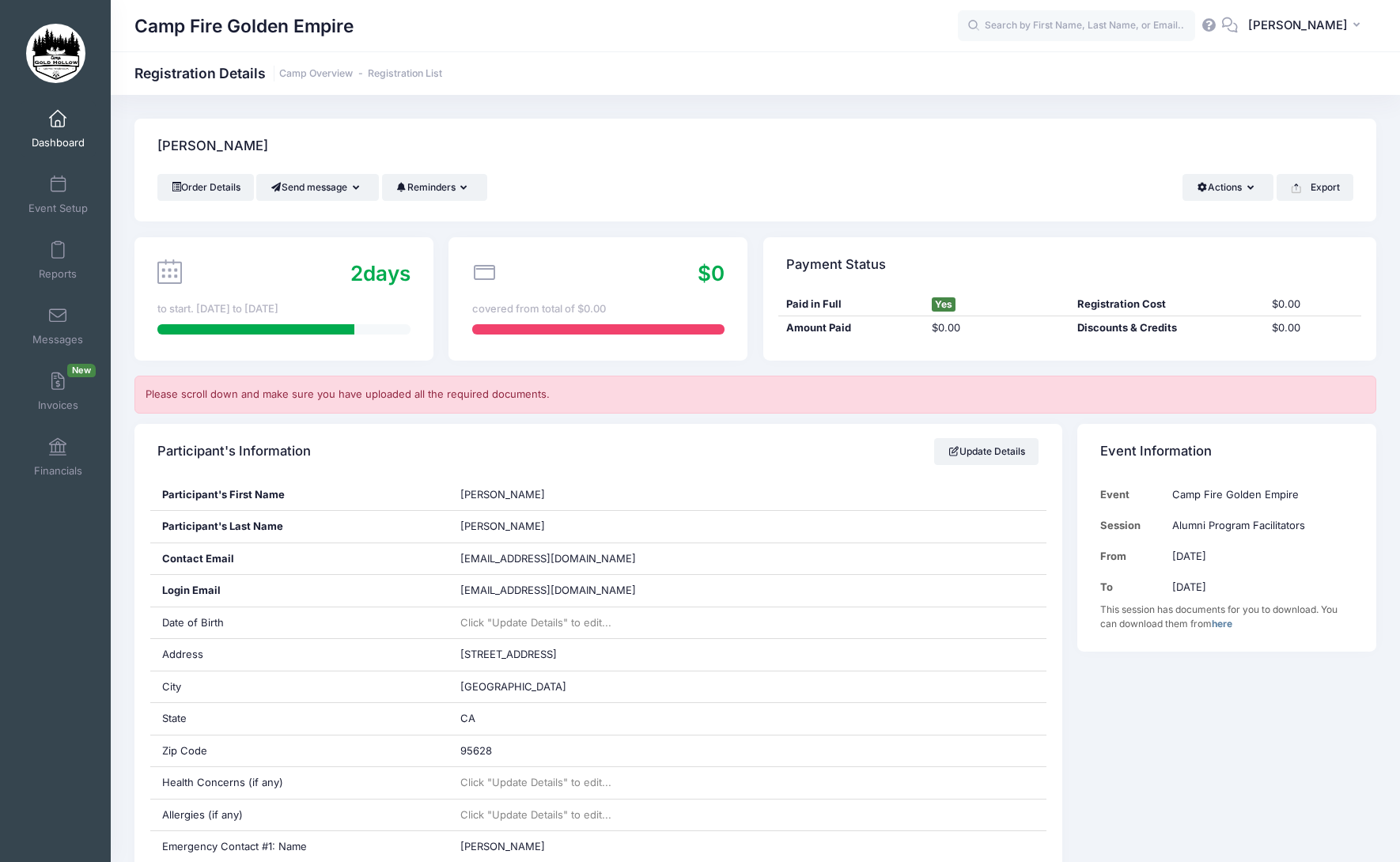
drag, startPoint x: 230, startPoint y: 147, endPoint x: 156, endPoint y: 146, distance: 74.0
click at [156, 146] on div "[PERSON_NAME]" at bounding box center [755, 146] width 1241 height 55
copy h4 "[PERSON_NAME]"
